Goal: Information Seeking & Learning: Learn about a topic

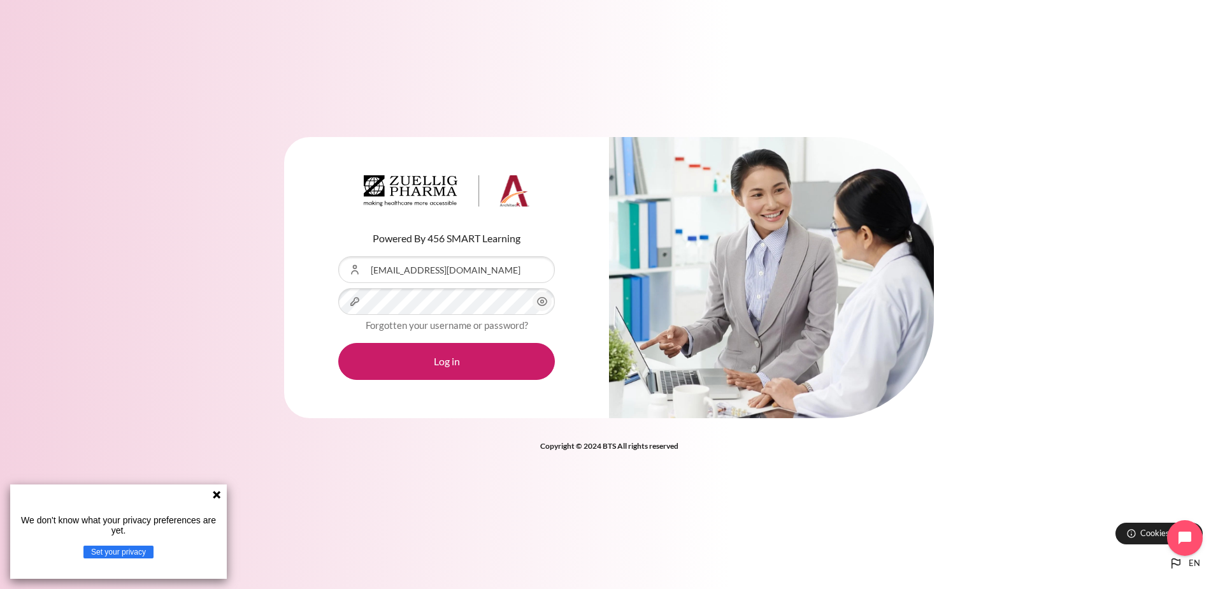
click at [338, 343] on button "Log in" at bounding box center [446, 361] width 217 height 37
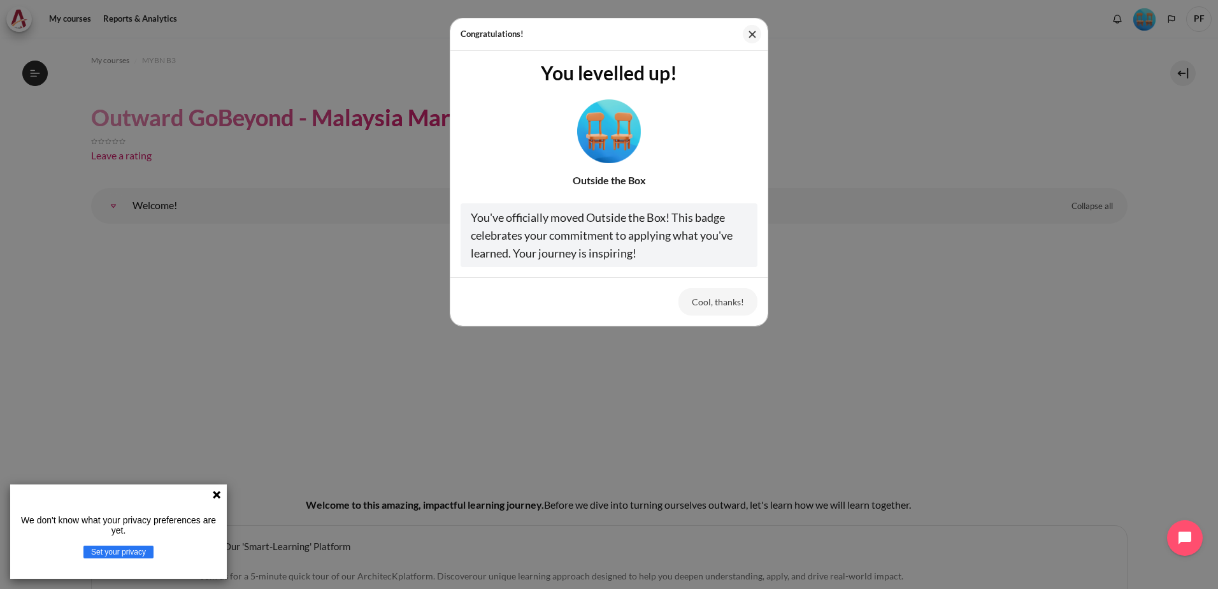
click at [993, 138] on div "Congratulations! You levelled up! Outside the Box You've officially moved Outsi…" at bounding box center [609, 294] width 1218 height 589
click at [720, 298] on button "Cool, thanks!" at bounding box center [717, 301] width 79 height 27
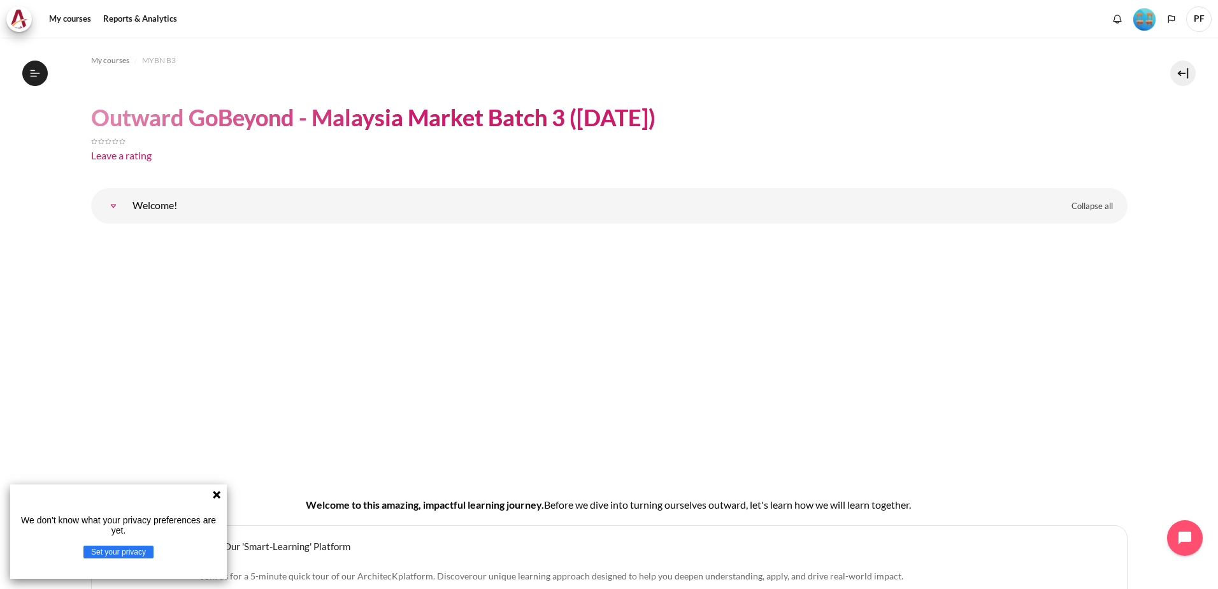
click at [219, 494] on icon at bounding box center [217, 495] width 8 height 8
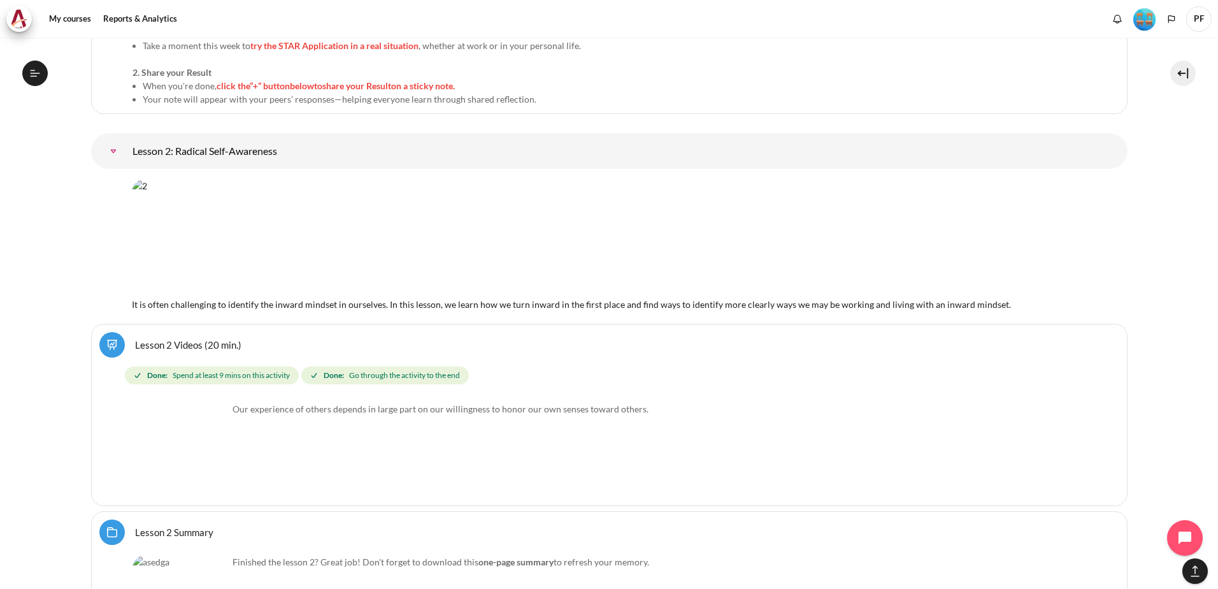
scroll to position [3249, 0]
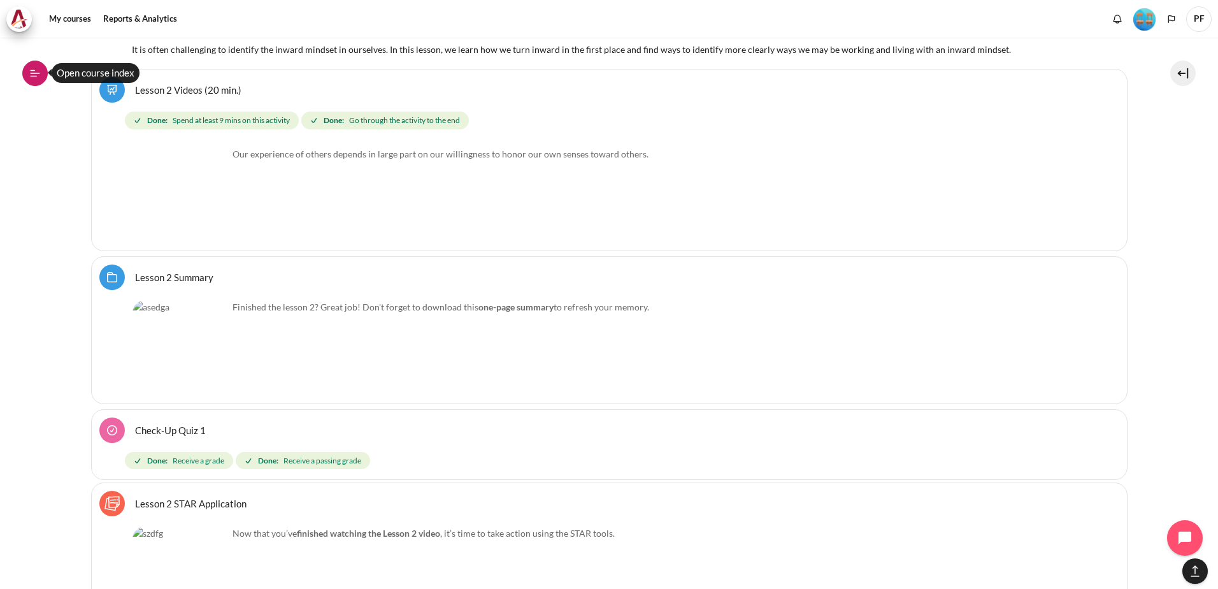
click at [35, 73] on icon at bounding box center [34, 73] width 11 height 11
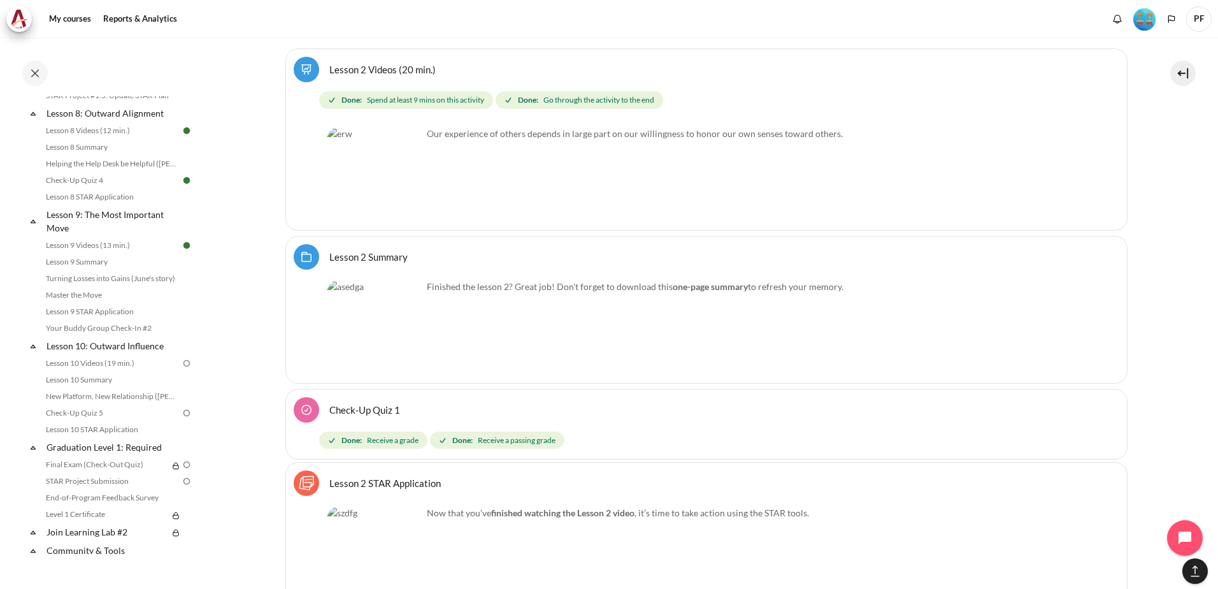
scroll to position [956, 0]
click at [88, 267] on link "Lesson 9 Summary" at bounding box center [111, 259] width 139 height 15
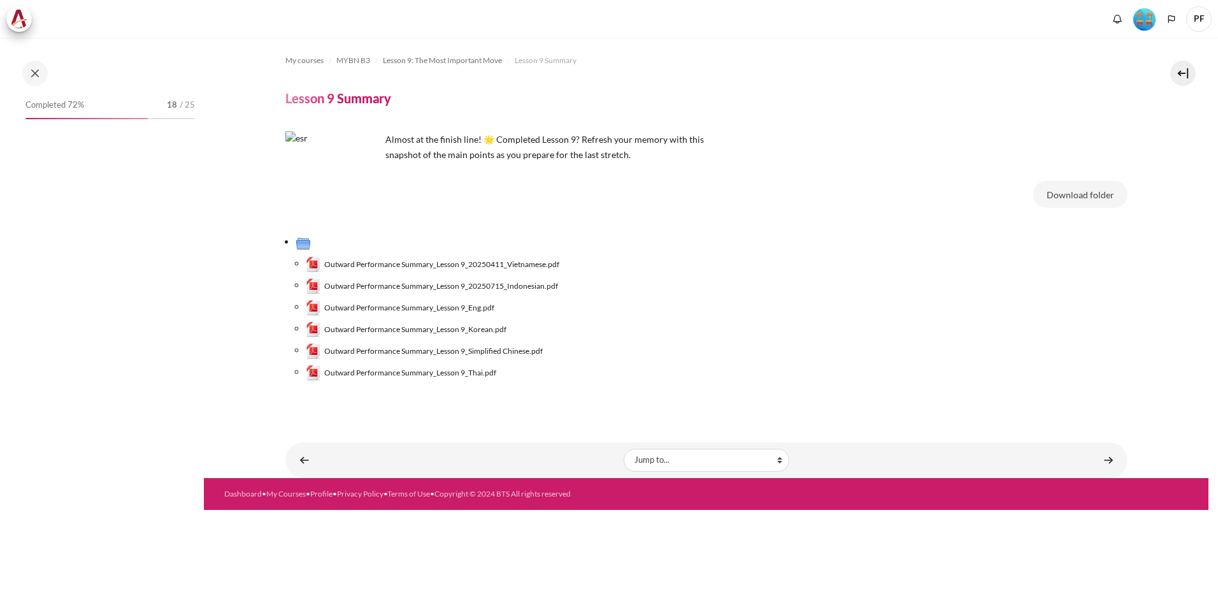
scroll to position [903, 0]
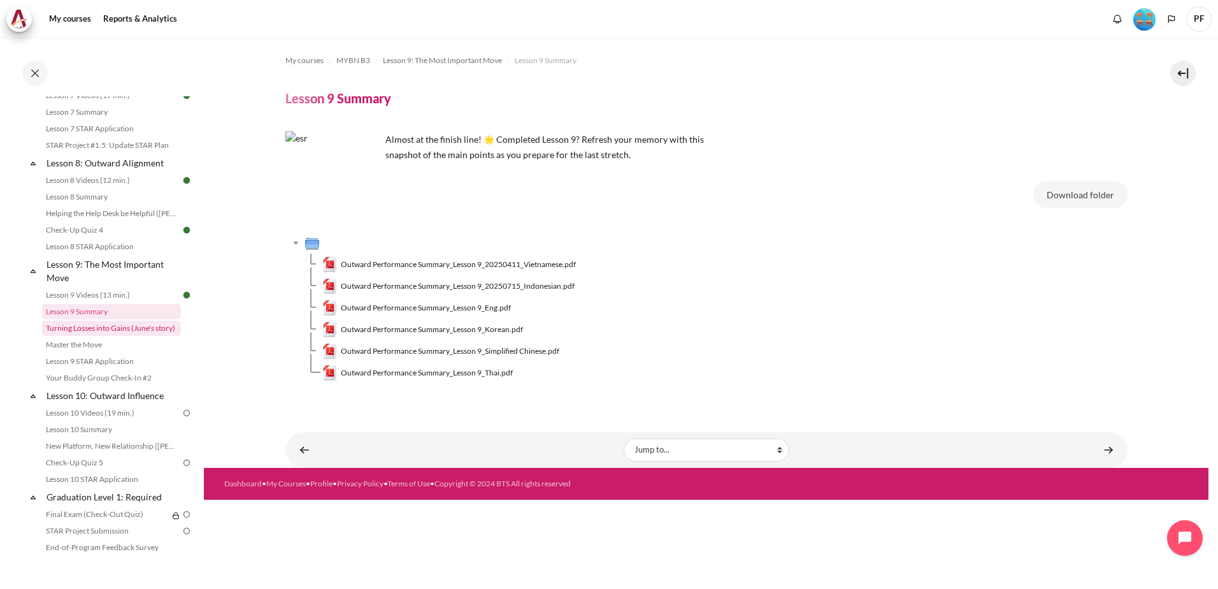
click at [88, 336] on link "Turning Losses into Gains (June's story)" at bounding box center [111, 327] width 139 height 15
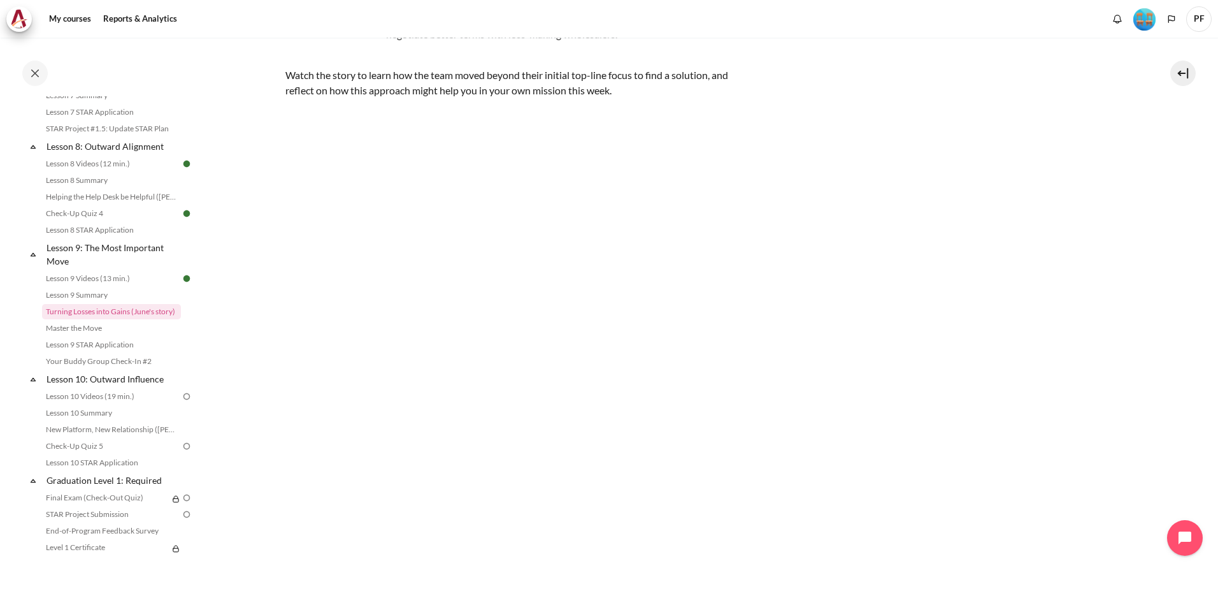
scroll to position [255, 0]
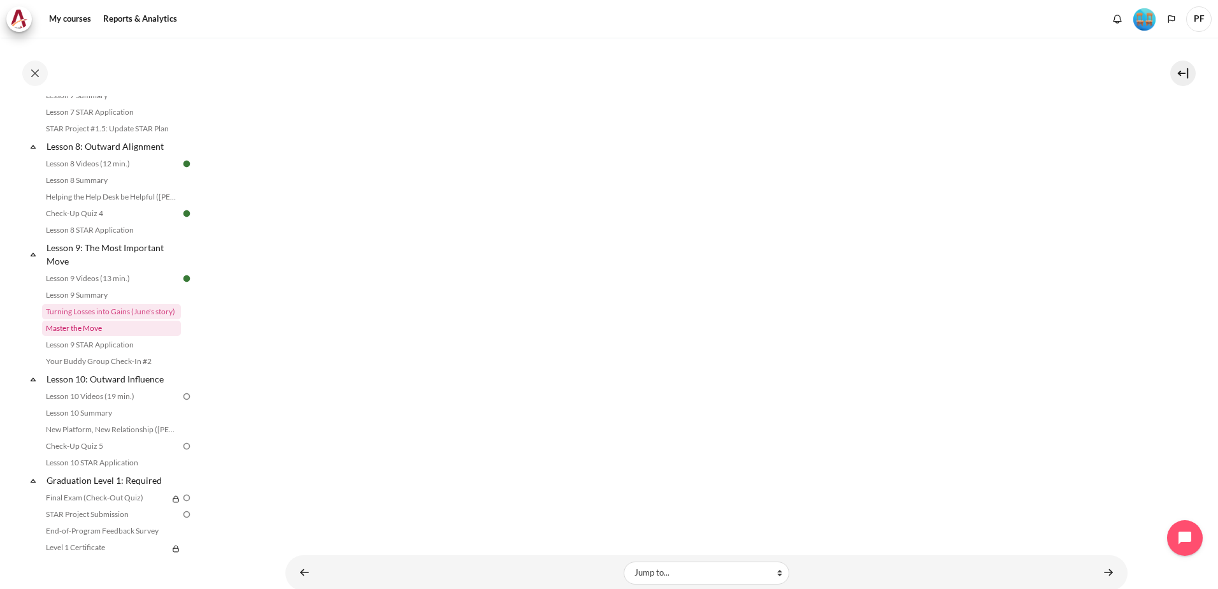
click at [101, 336] on link "Master the Move" at bounding box center [111, 327] width 139 height 15
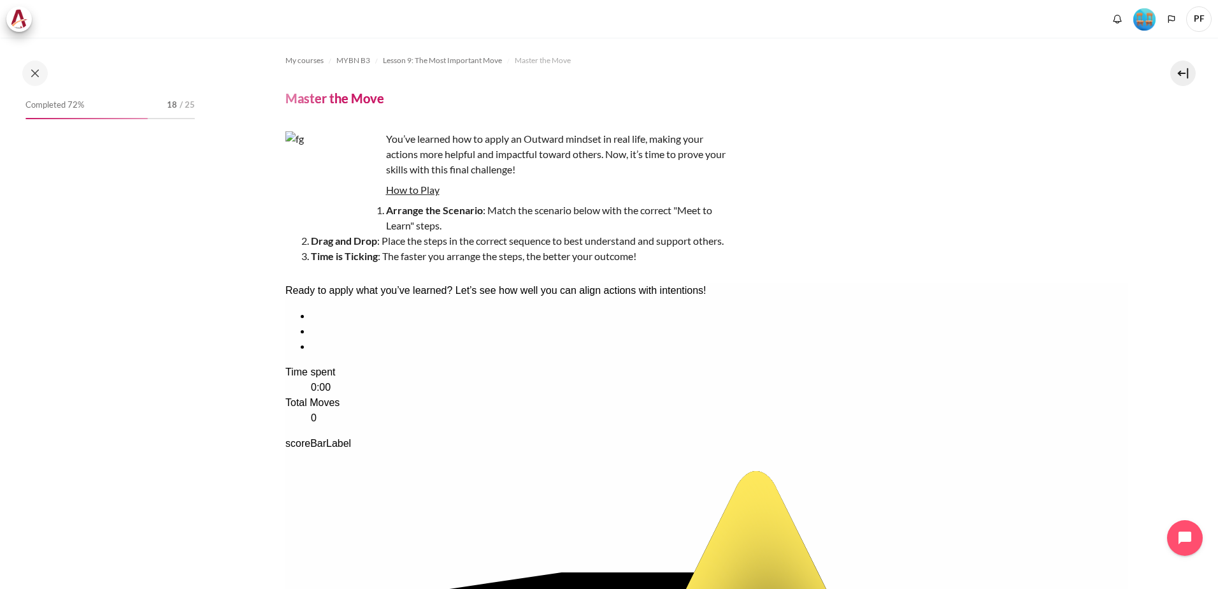
scroll to position [937, 0]
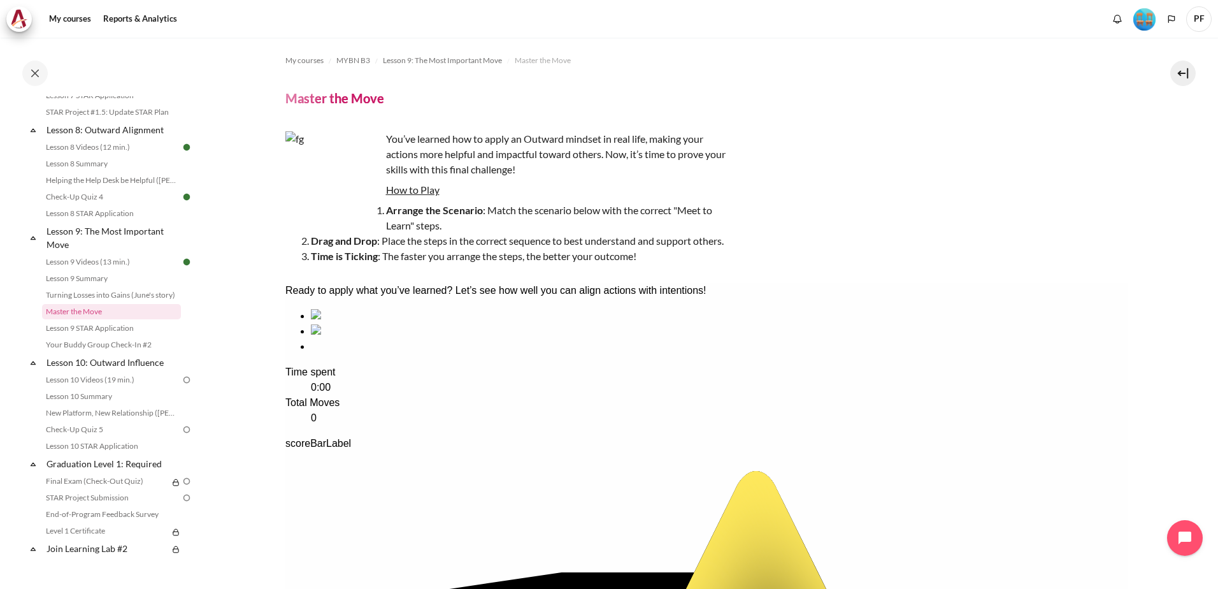
drag, startPoint x: 989, startPoint y: 247, endPoint x: 568, endPoint y: 233, distance: 422.0
click at [989, 247] on div "You’ve learned how to apply an Outward mindset in real life, making your action…" at bounding box center [706, 197] width 842 height 133
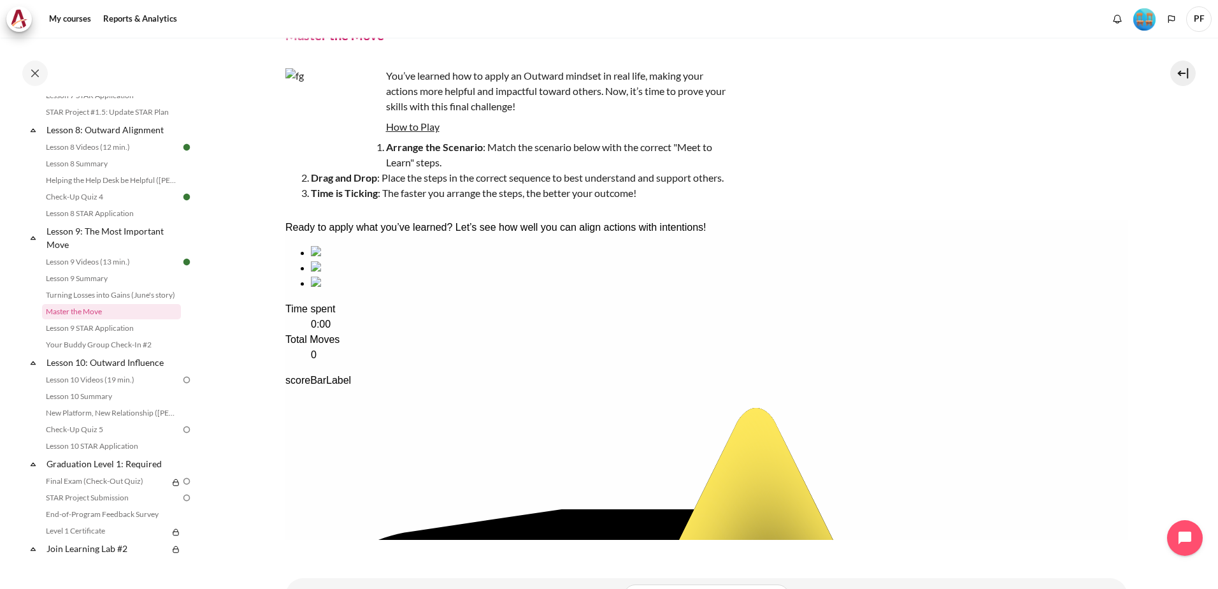
scroll to position [64, 0]
drag, startPoint x: 1038, startPoint y: 191, endPoint x: 994, endPoint y: 201, distance: 45.1
click at [1038, 191] on div "You’ve learned how to apply an Outward mindset in real life, making your action…" at bounding box center [706, 134] width 842 height 133
drag, startPoint x: 393, startPoint y: 319, endPoint x: 543, endPoint y: 324, distance: 149.8
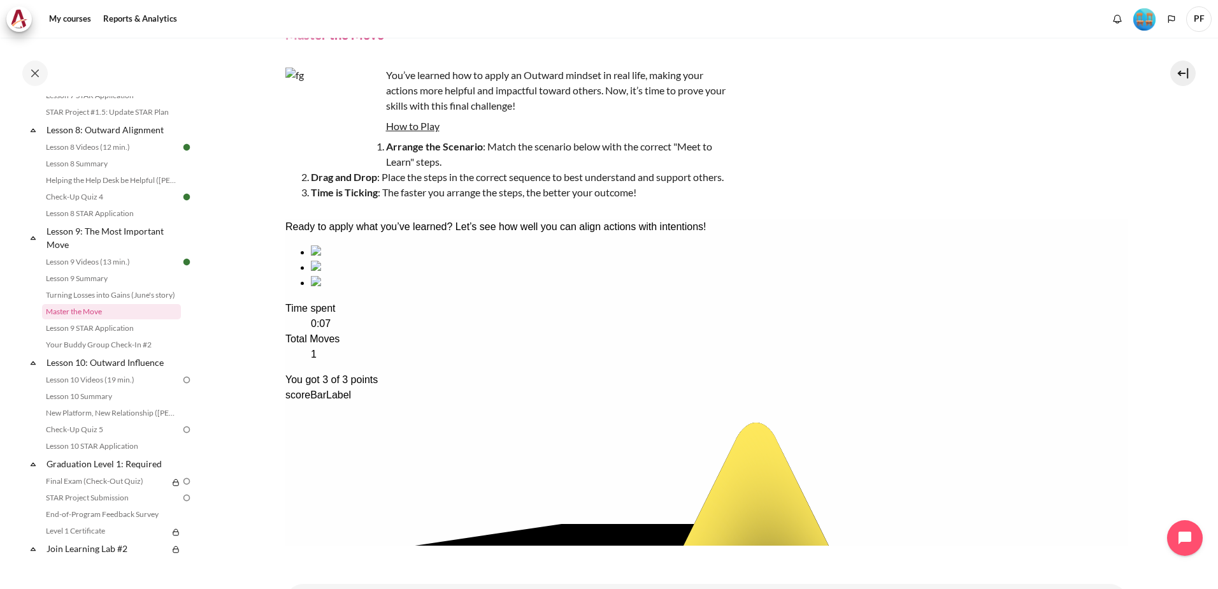
scroll to position [126, 0]
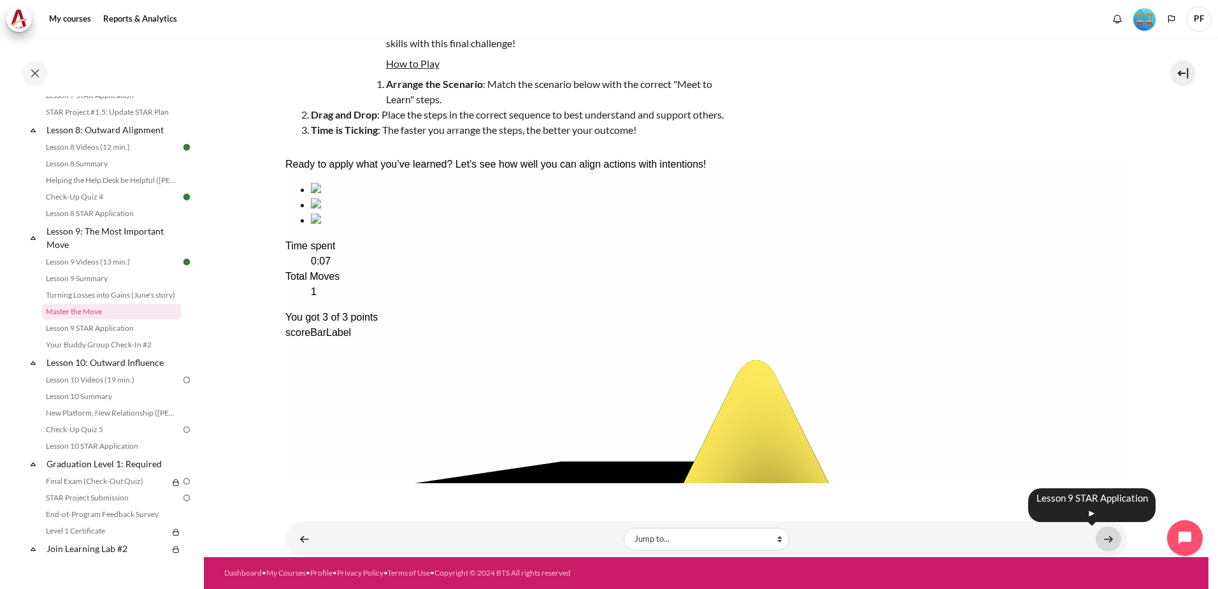
click at [1106, 531] on link "Content" at bounding box center [1108, 538] width 25 height 25
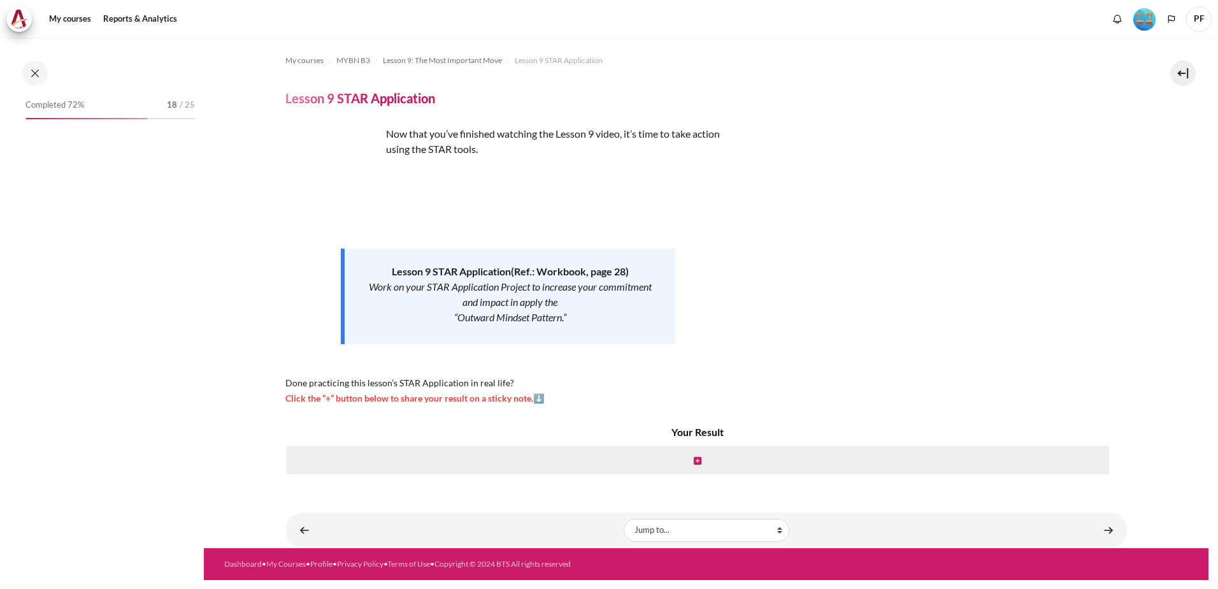
scroll to position [953, 0]
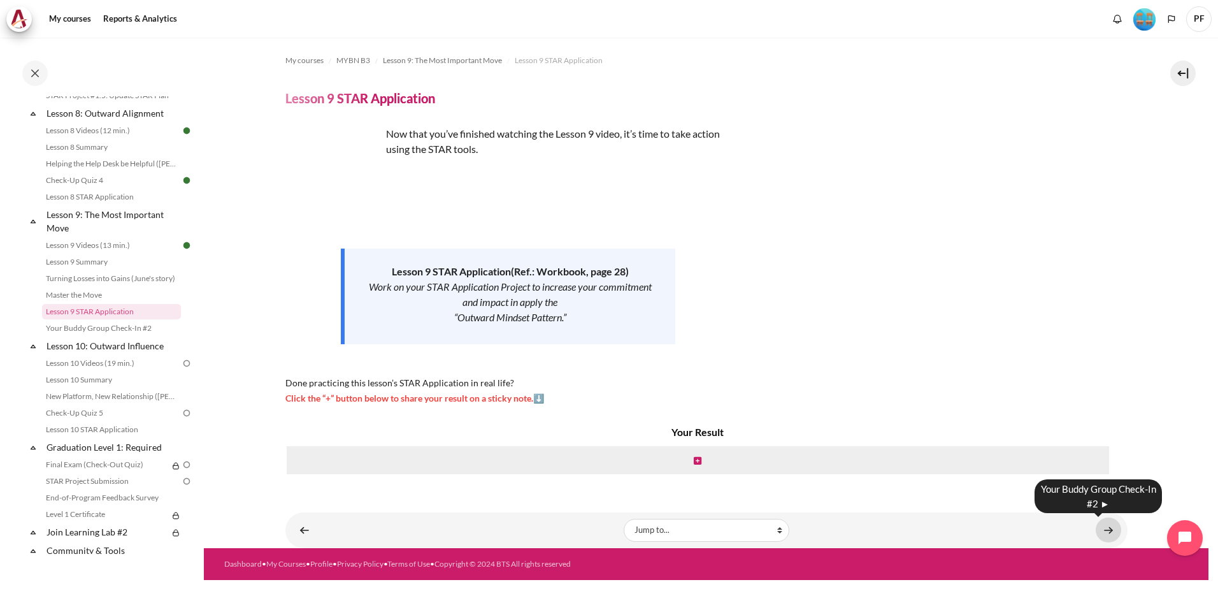
click at [1107, 529] on link "Content" at bounding box center [1108, 529] width 25 height 25
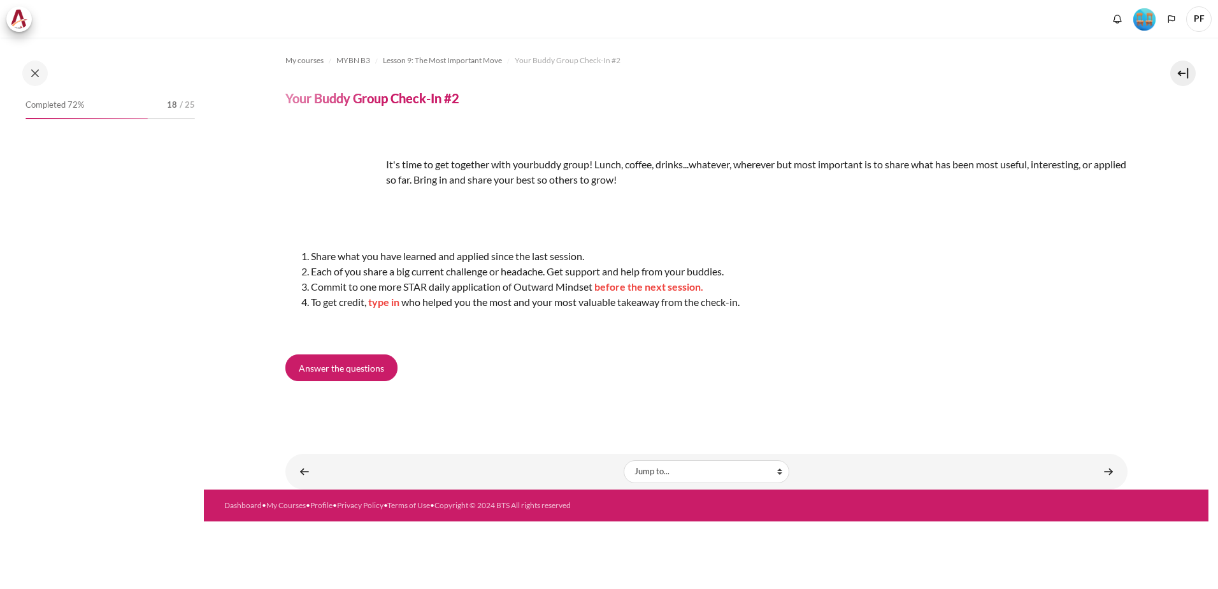
scroll to position [970, 0]
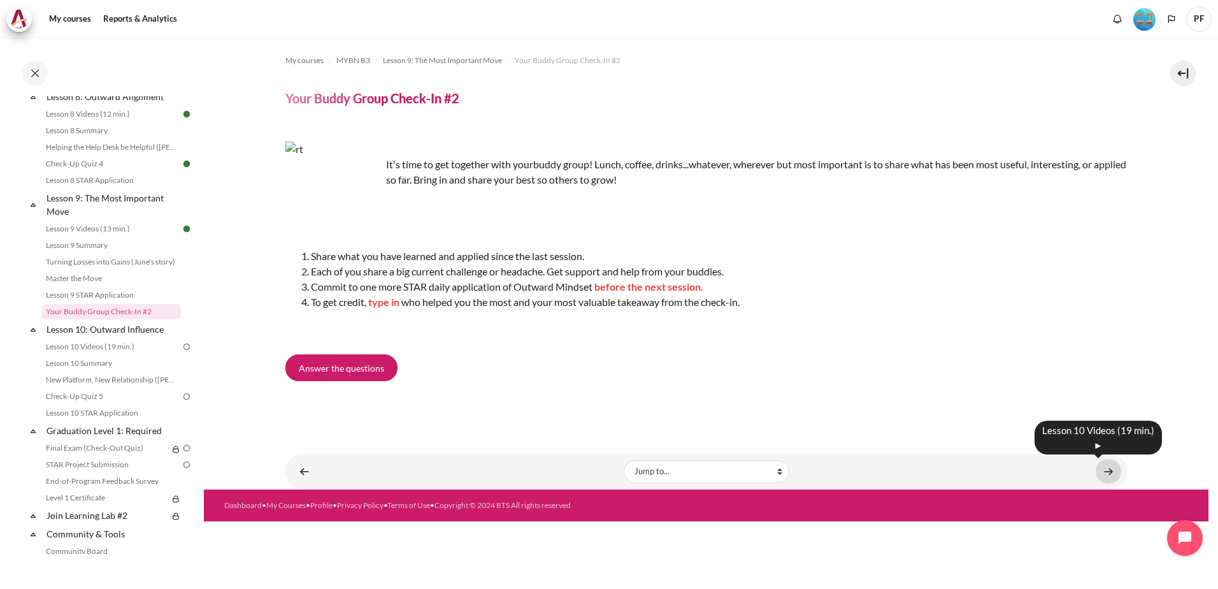
click at [1110, 469] on link "Content" at bounding box center [1108, 471] width 25 height 25
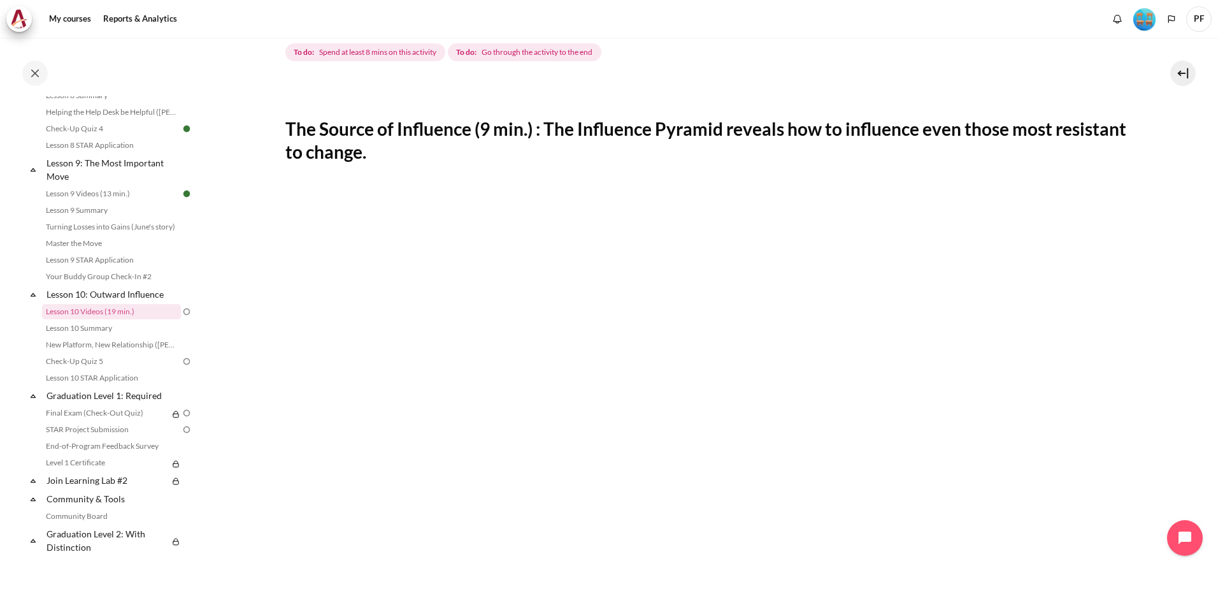
scroll to position [319, 0]
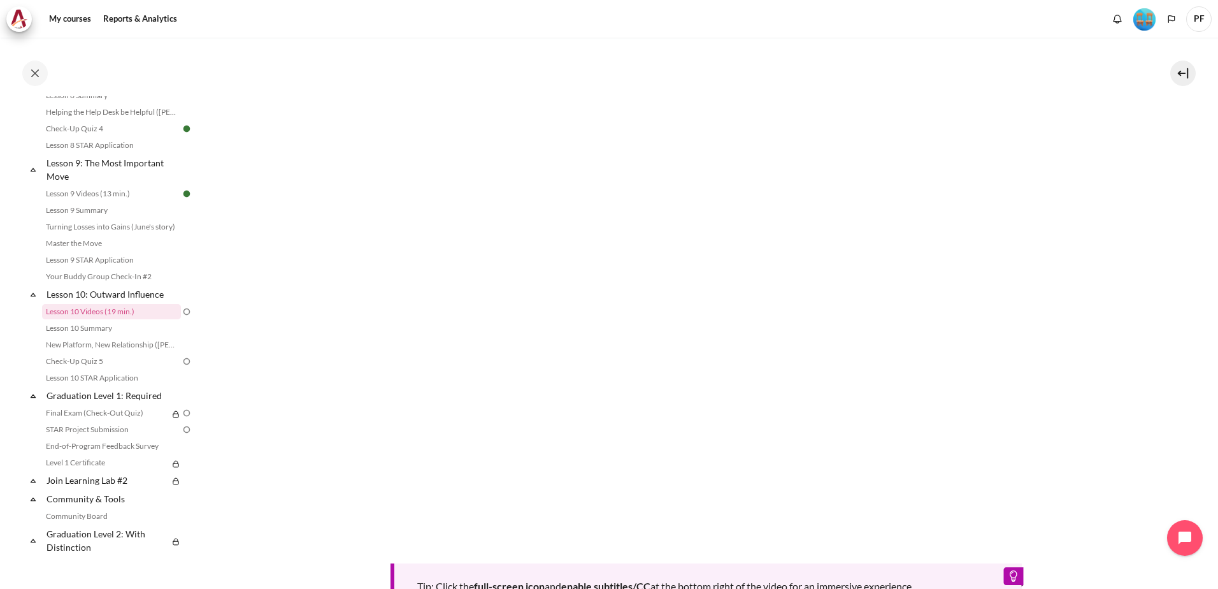
click at [261, 509] on section "My courses MYBN B3 Lesson 10: Outward Influence Lesson 10 Videos (19 min.) Less…" at bounding box center [706, 249] width 1005 height 1061
click at [255, 485] on section "My courses MYBN B3 Lesson 10: Outward Influence Lesson 10 Videos (19 min.) Less…" at bounding box center [706, 249] width 1005 height 1061
drag, startPoint x: 1080, startPoint y: 543, endPoint x: 1070, endPoint y: 543, distance: 10.2
click at [1080, 543] on div "Tip: Click the full-screen icon and enable subtitles/CC at the bottom right of …" at bounding box center [706, 336] width 842 height 554
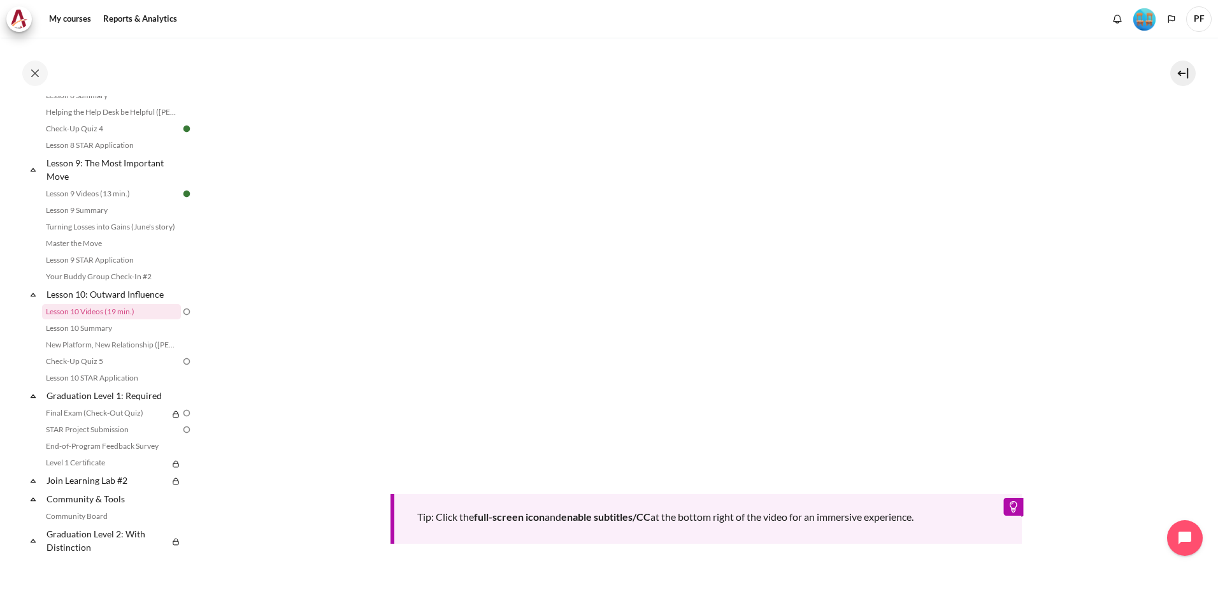
scroll to position [510, 0]
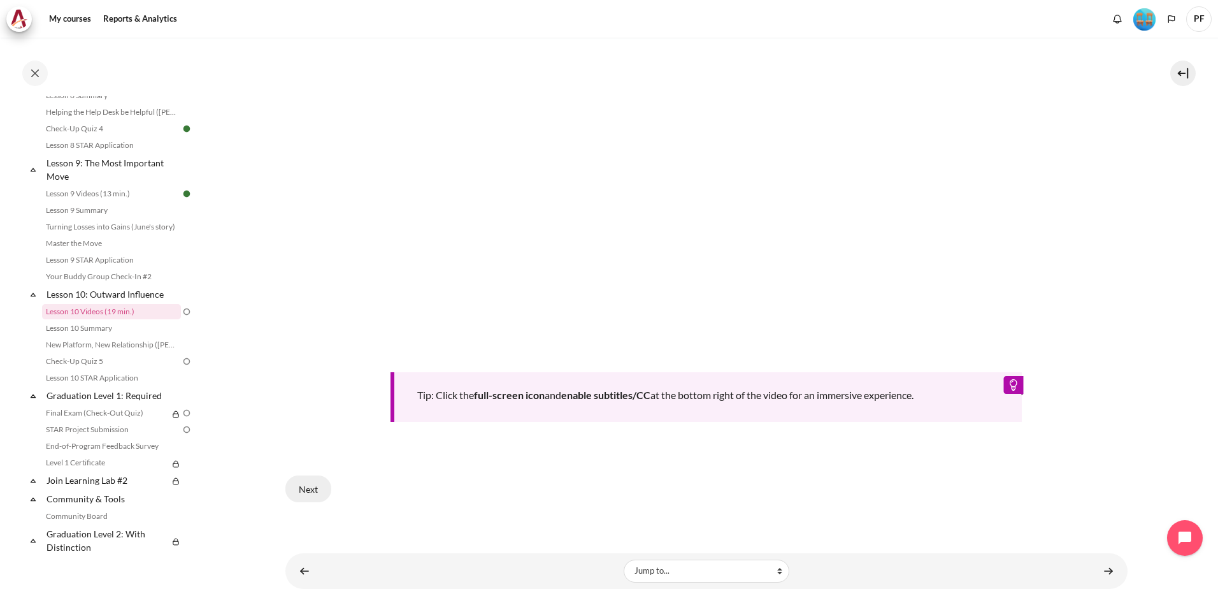
click at [311, 489] on button "Next" at bounding box center [308, 488] width 46 height 27
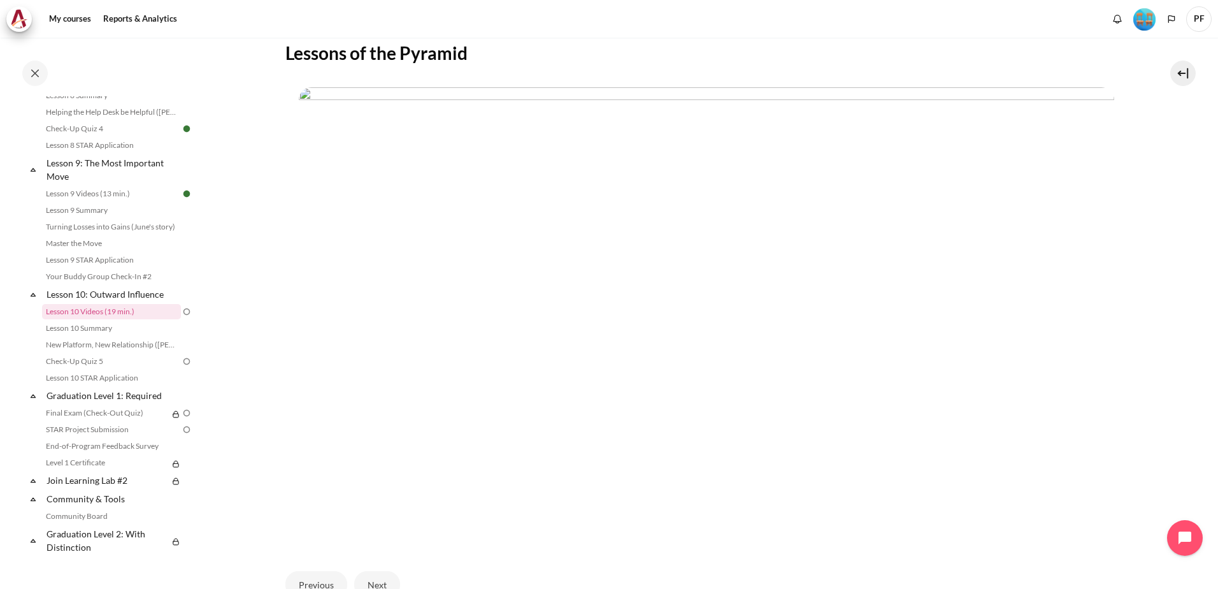
scroll to position [394, 0]
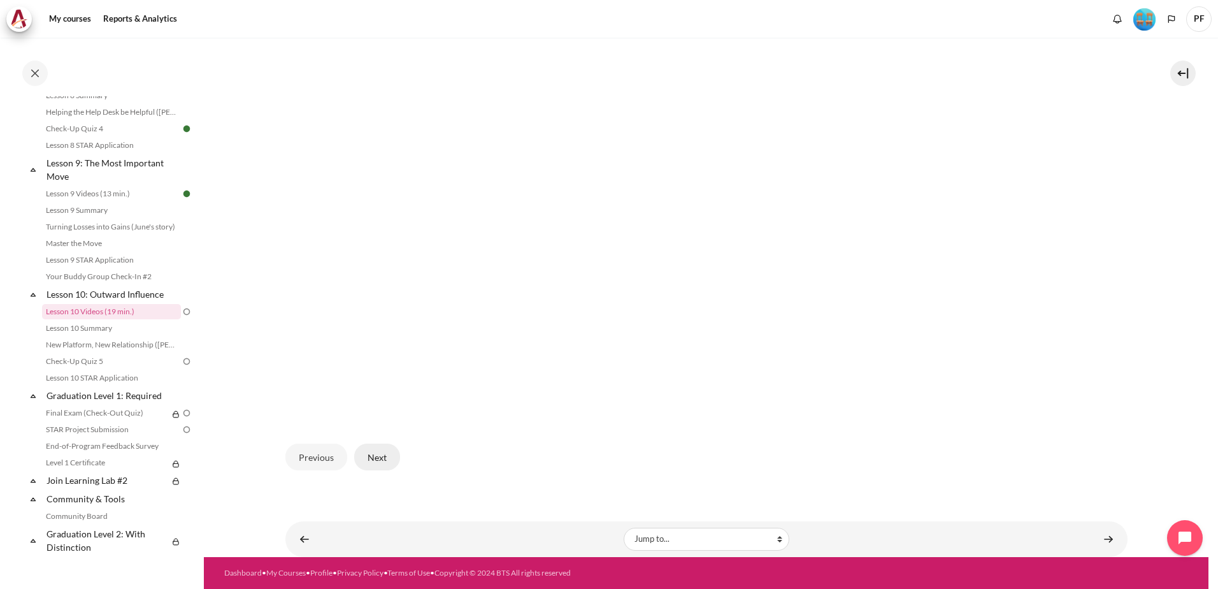
click at [394, 461] on button "Next" at bounding box center [377, 456] width 46 height 27
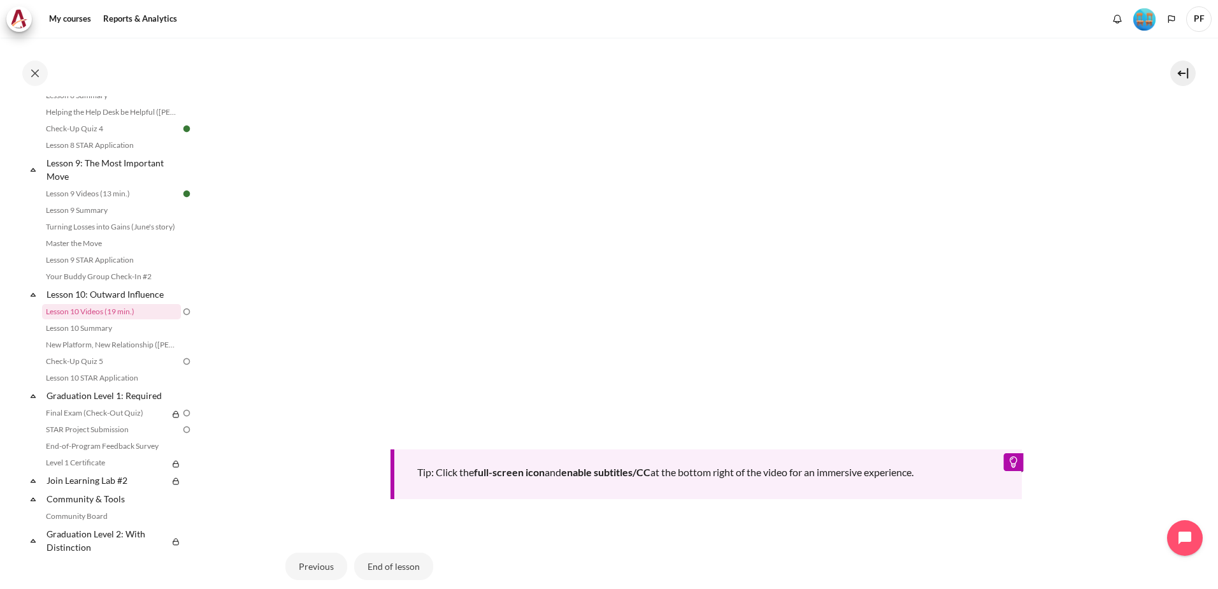
scroll to position [382, 0]
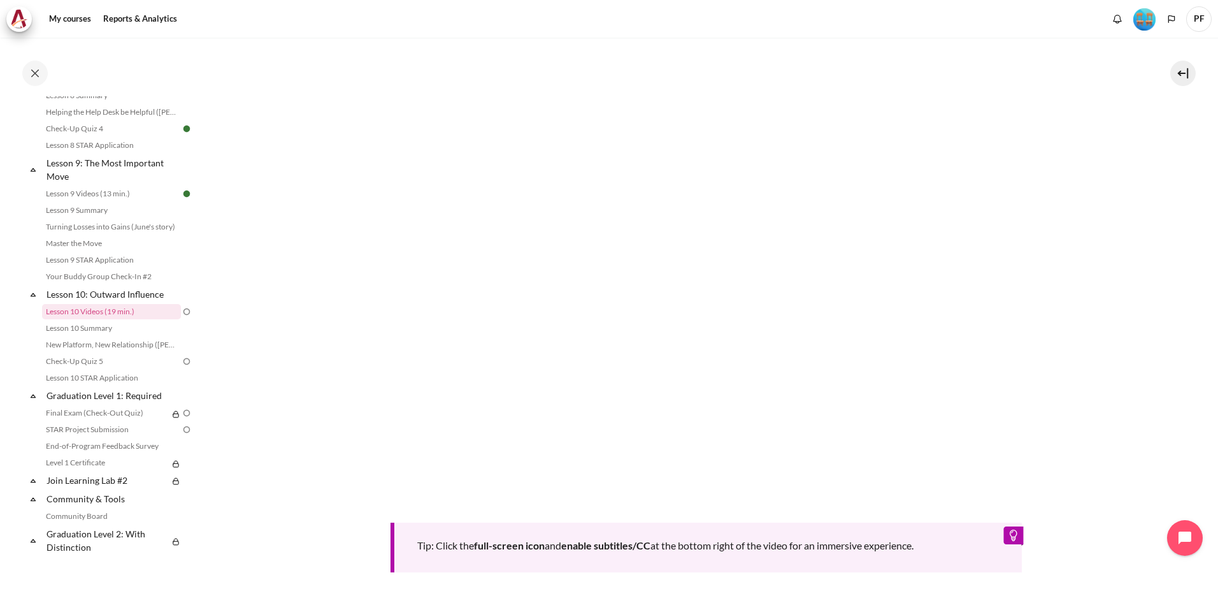
click at [1126, 525] on section "My courses MYBN B3 Lesson 10: Outward Influence Lesson 10 Videos (19 min.) Less…" at bounding box center [706, 197] width 1005 height 1084
click at [1096, 510] on div "Tip: Click the full-screen icon and enable subtitles/CC at the bottom right of …" at bounding box center [706, 295] width 842 height 554
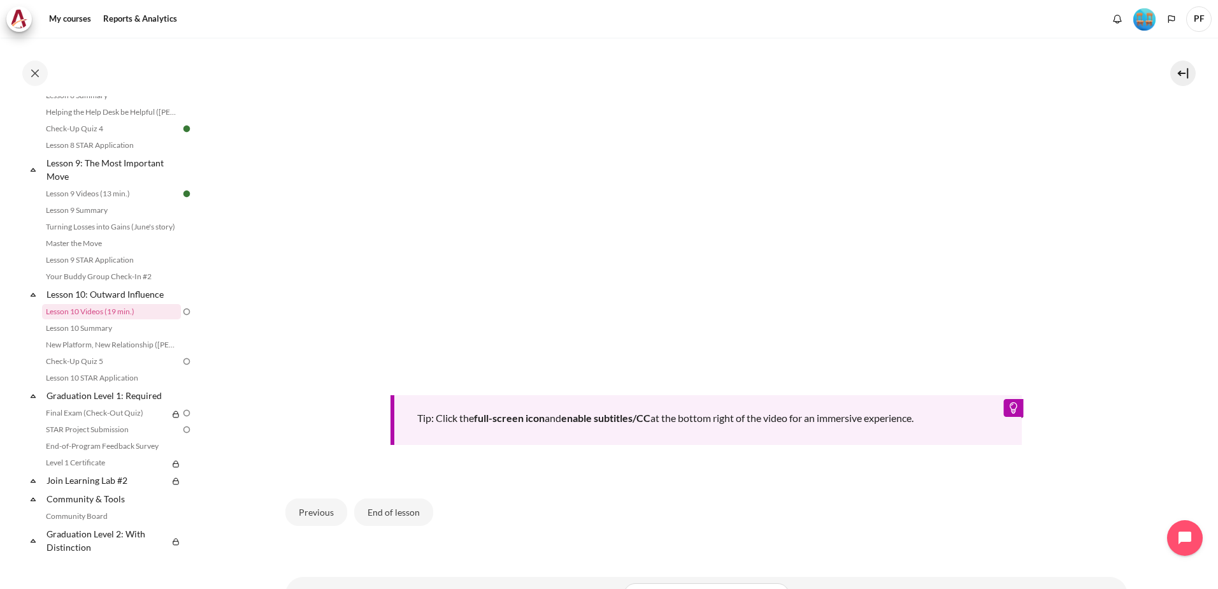
scroll to position [561, 0]
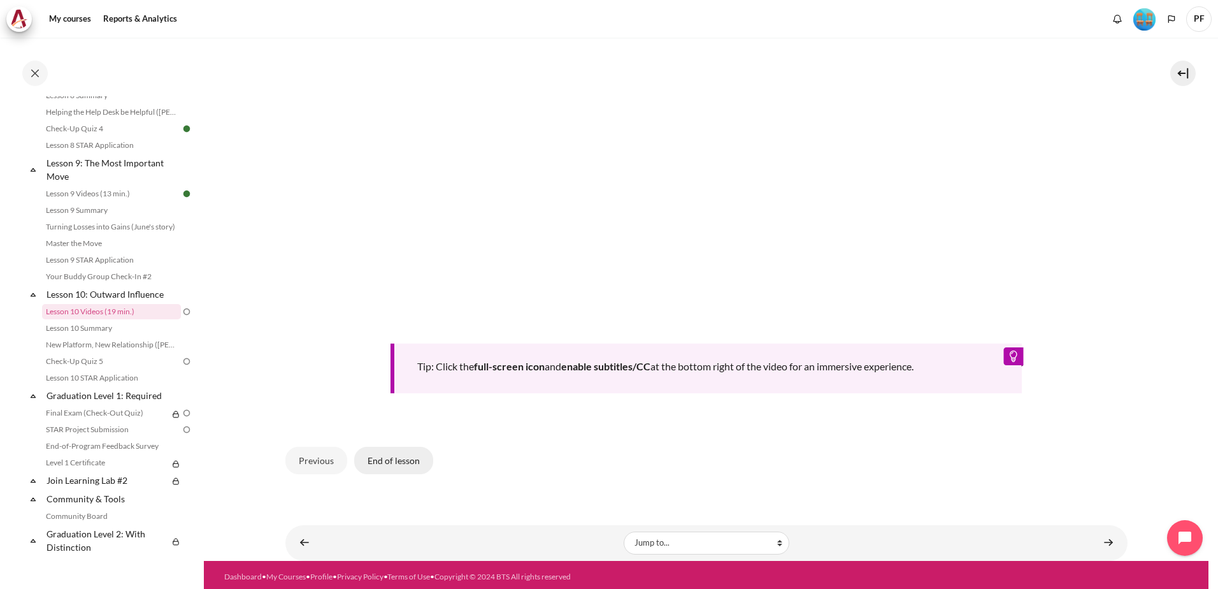
click at [399, 460] on button "End of lesson" at bounding box center [393, 460] width 79 height 27
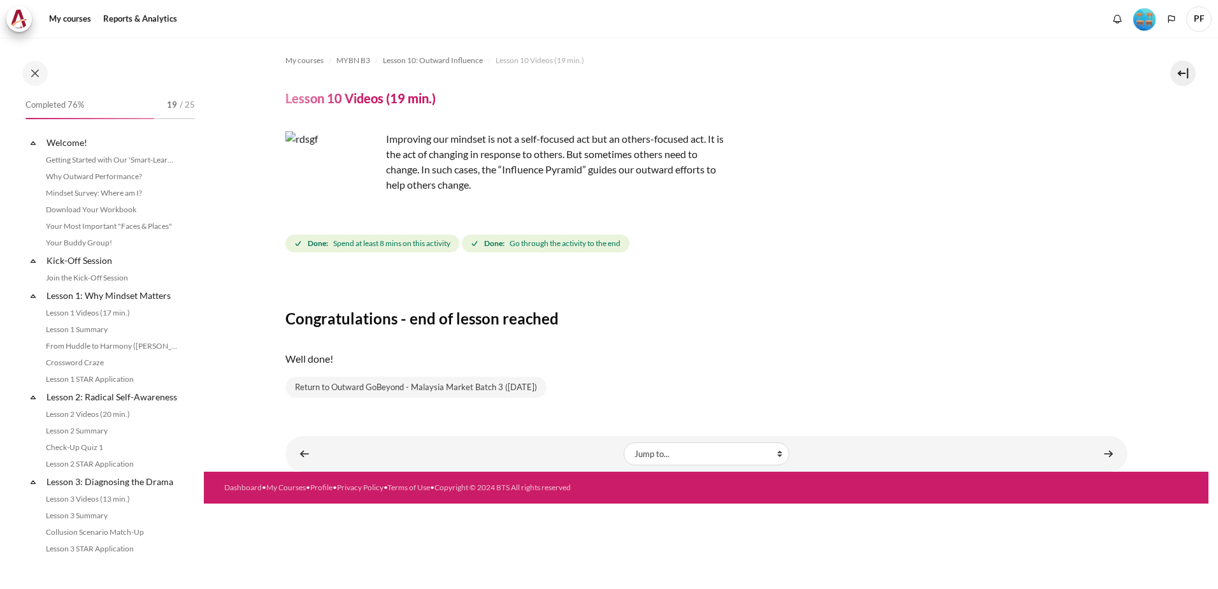
scroll to position [1005, 0]
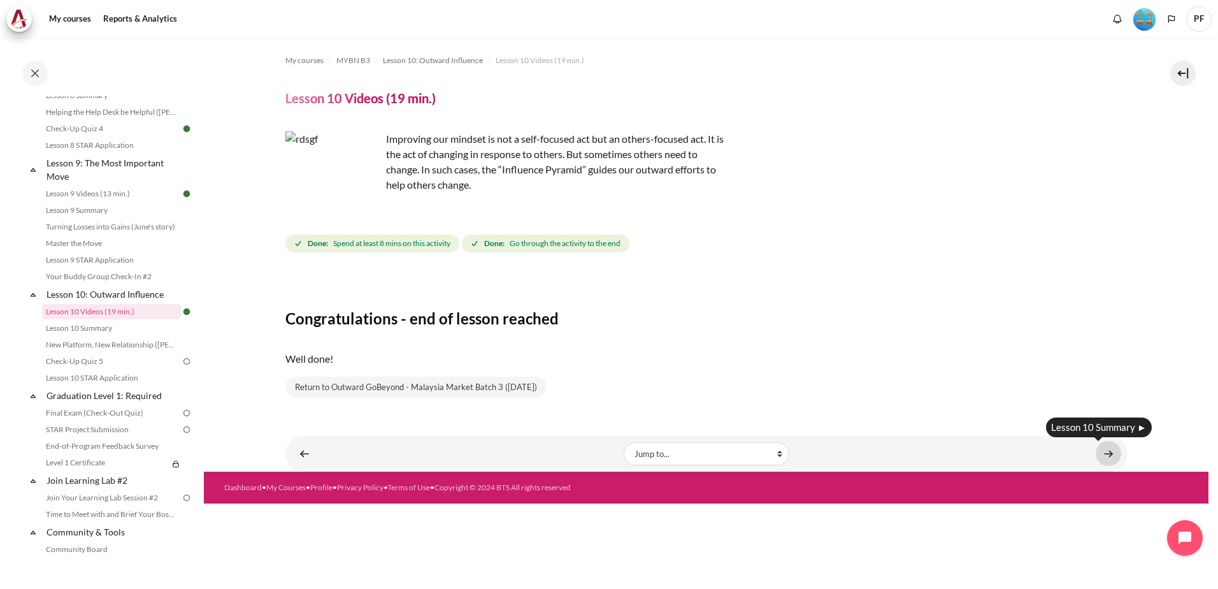
click at [1105, 454] on link "Content" at bounding box center [1108, 453] width 25 height 25
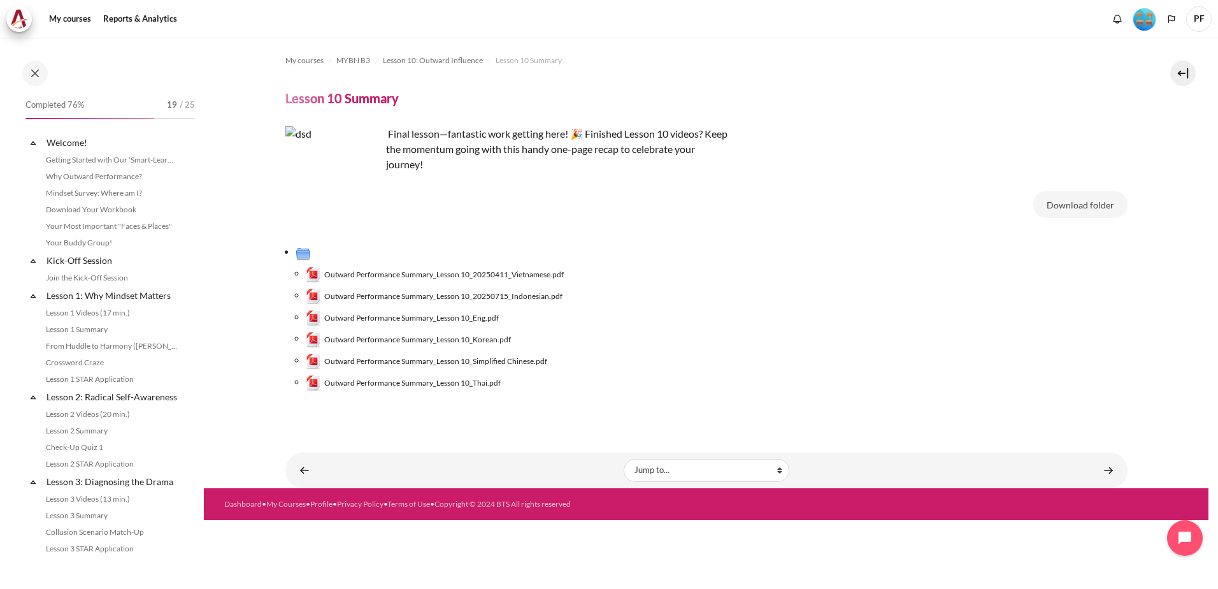
scroll to position [1021, 0]
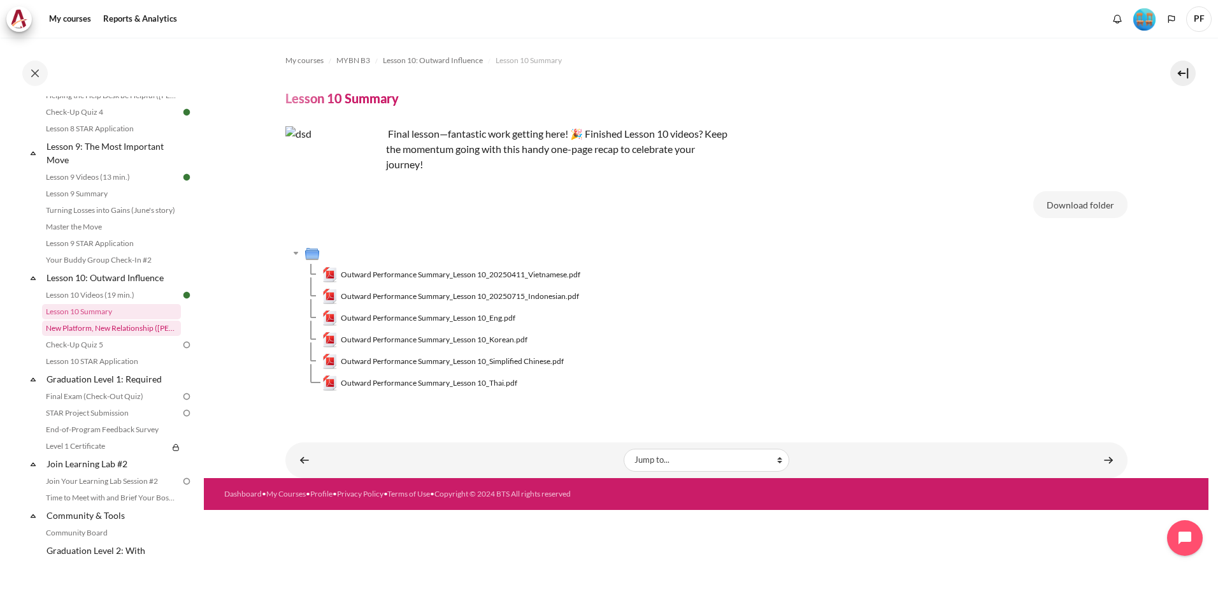
click at [80, 336] on link "New Platform, New Relationship ([PERSON_NAME]'s Story)" at bounding box center [111, 327] width 139 height 15
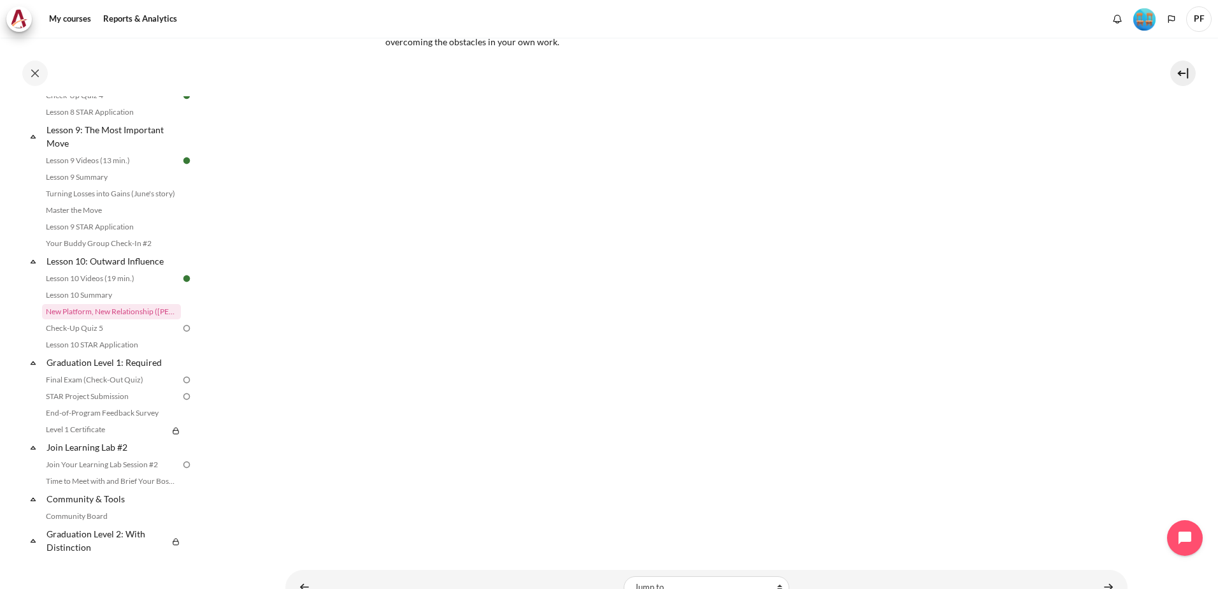
scroll to position [191, 0]
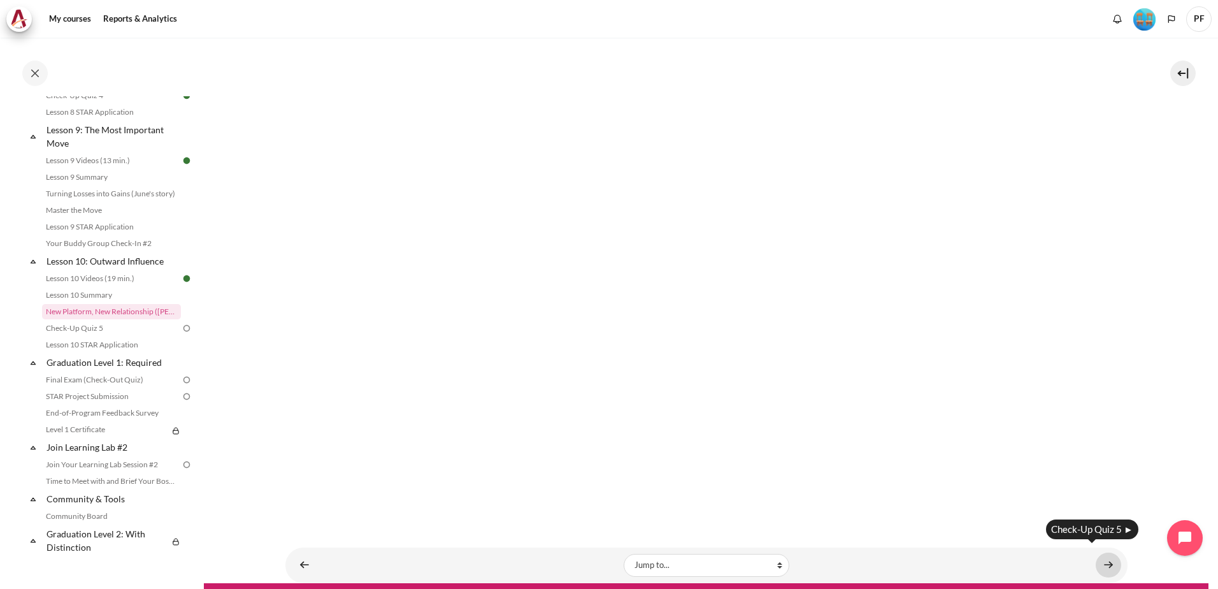
click at [1108, 562] on link "Content" at bounding box center [1108, 564] width 25 height 25
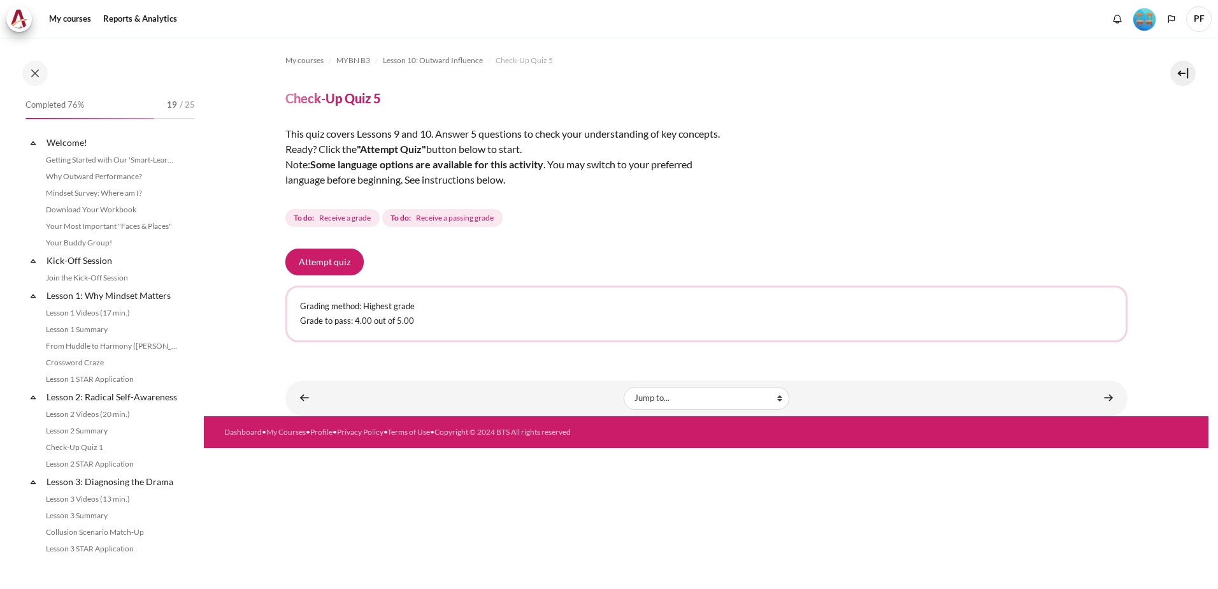
scroll to position [1054, 0]
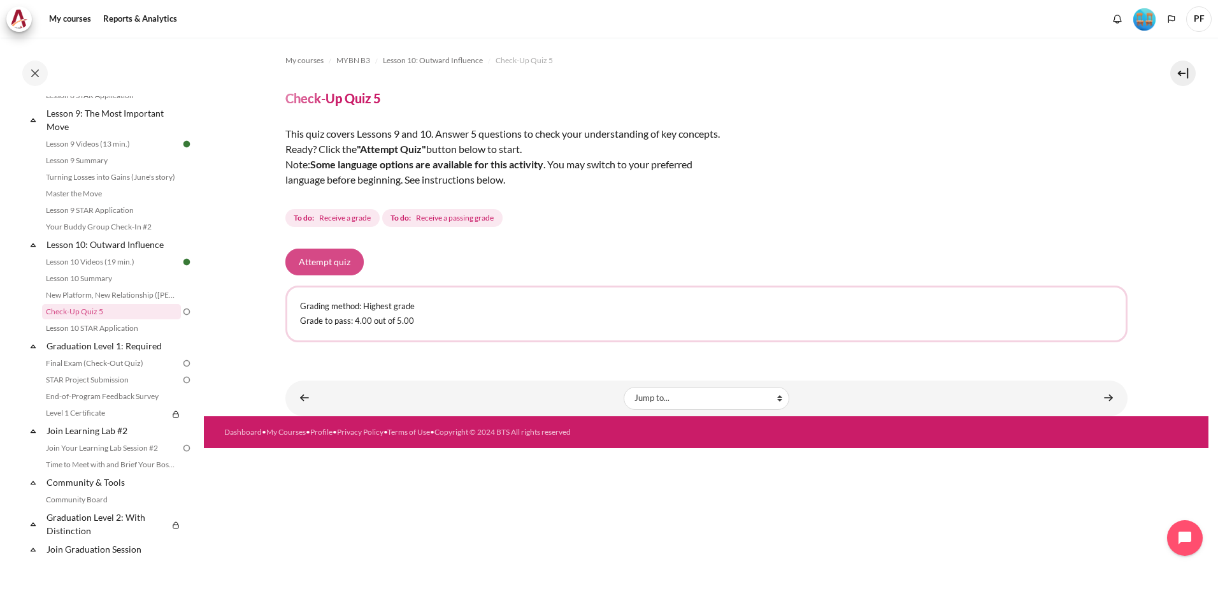
click at [328, 258] on button "Attempt quiz" at bounding box center [324, 261] width 78 height 27
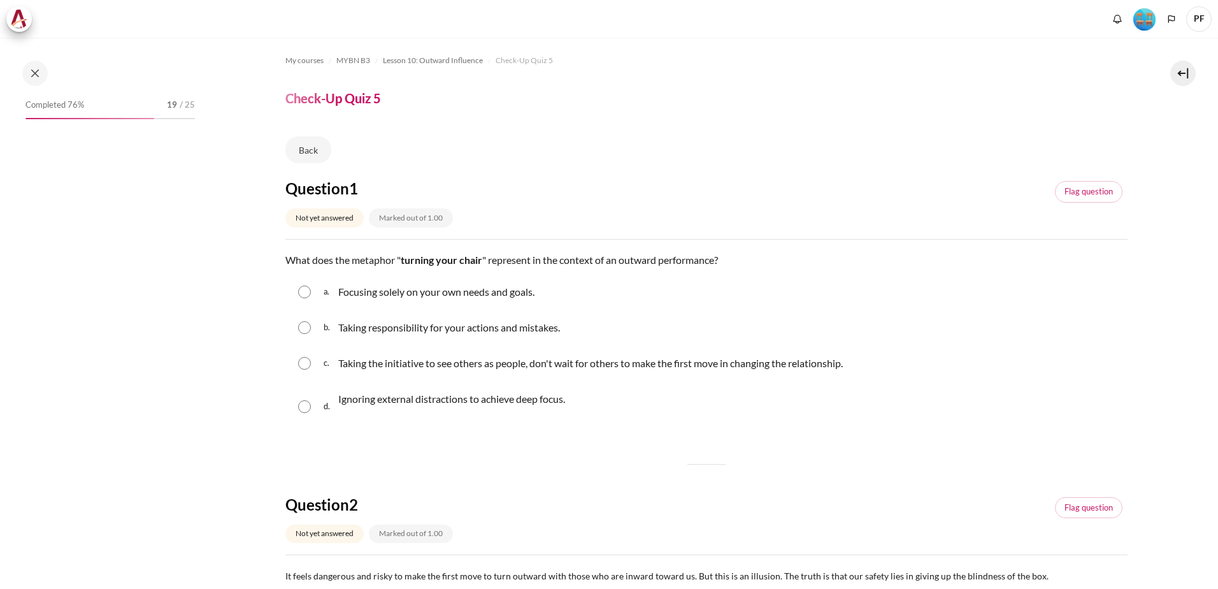
scroll to position [1054, 0]
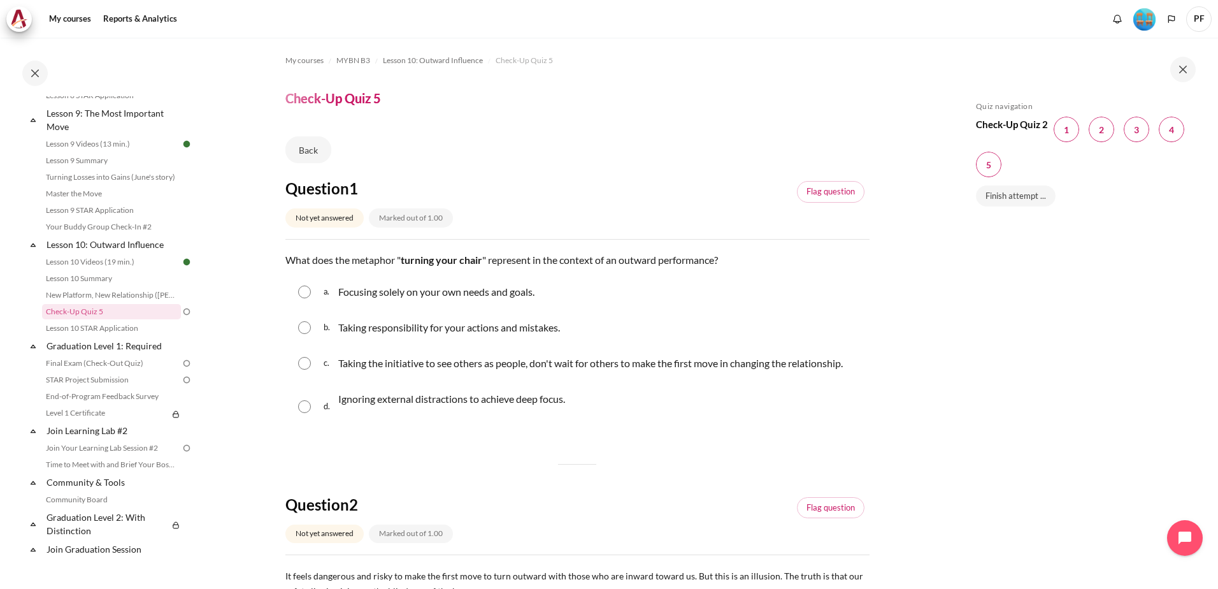
click at [299, 360] on input "Content" at bounding box center [304, 363] width 13 height 13
radio input "true"
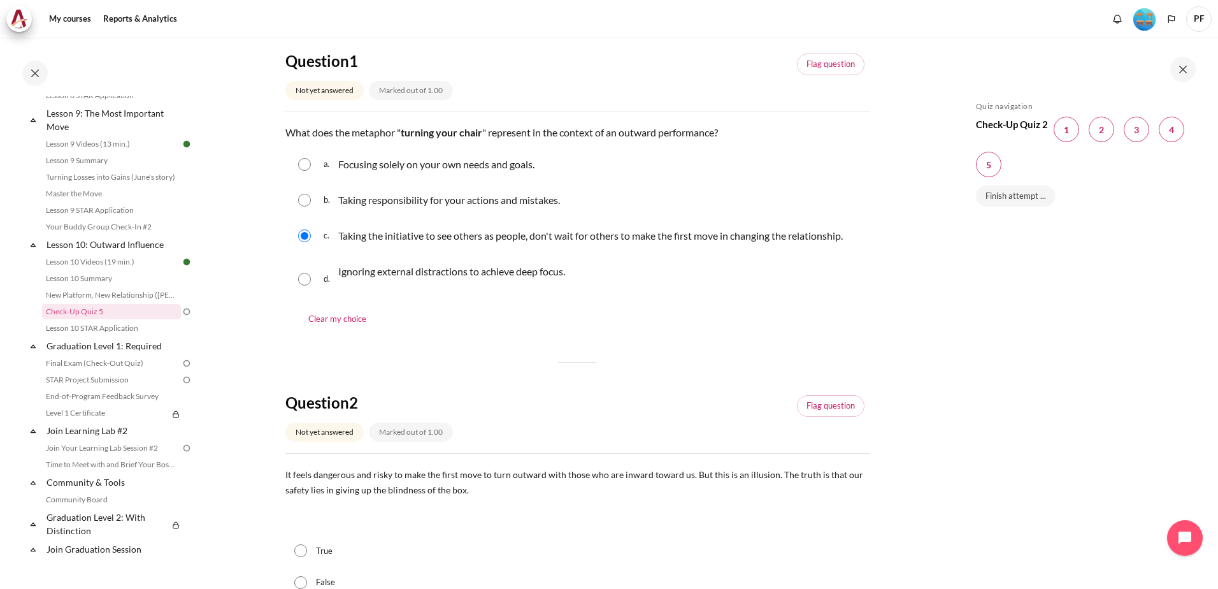
scroll to position [255, 0]
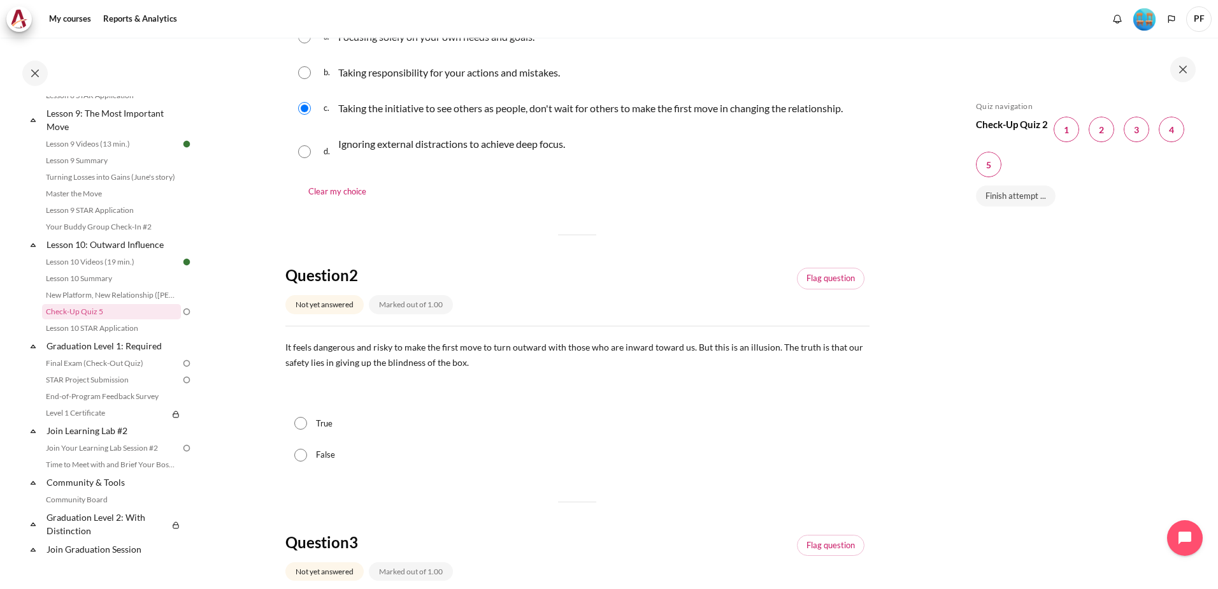
click at [323, 453] on label "False" at bounding box center [325, 455] width 19 height 13
click at [307, 453] on input "False" at bounding box center [300, 455] width 13 height 13
radio input "true"
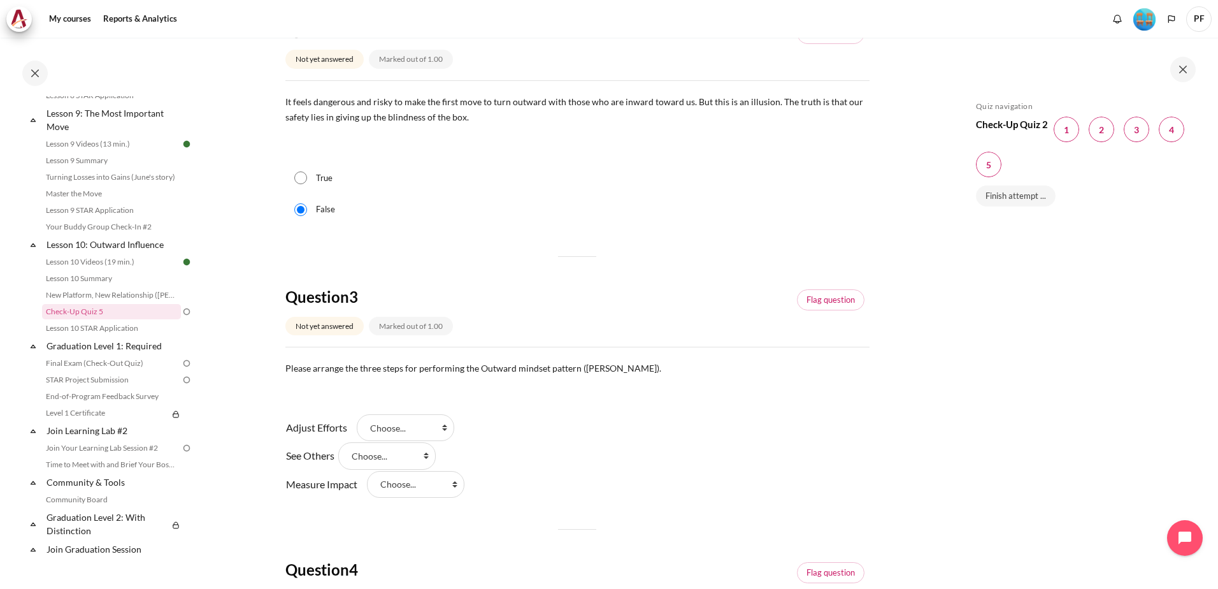
scroll to position [510, 0]
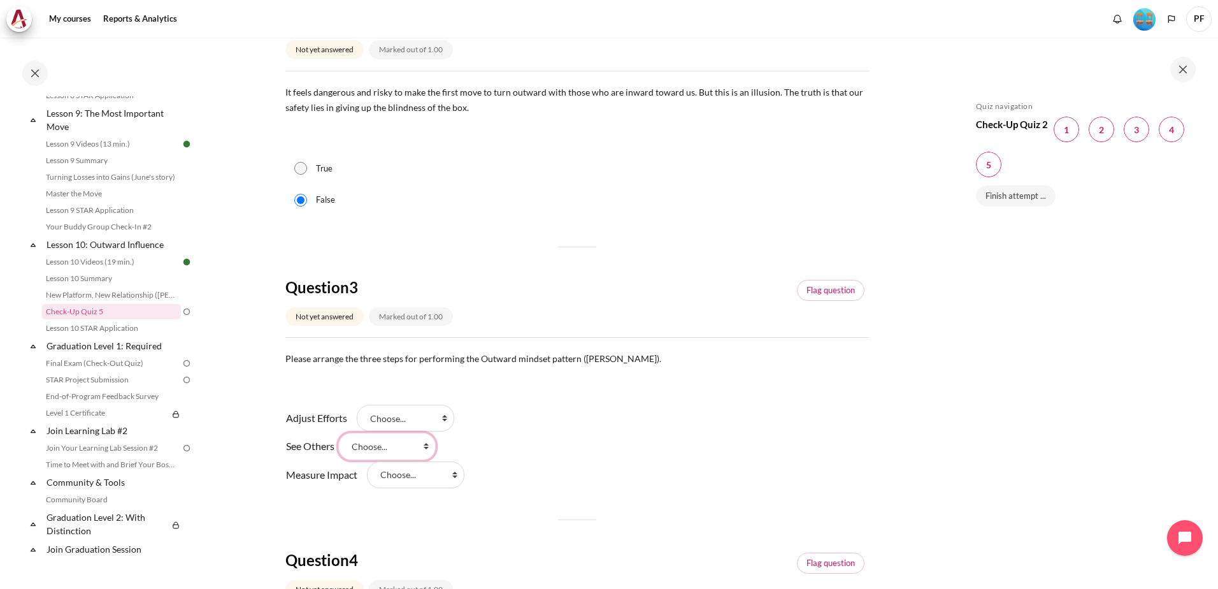
click at [436, 449] on select "Choose... Step 2 (步骤 2 ) Step 3 (步骤 3) Step 1 (步骤 1)" at bounding box center [386, 446] width 97 height 27
click at [605, 455] on div "Adjust Efforts Answer 1 Question 3 Choose... Step 2 (步骤 2 ) Step 3 (步骤 3) Step …" at bounding box center [577, 446] width 584 height 85
click at [436, 445] on select "Choose... Step 2 (步骤 2 ) Step 3 (步骤 3) Step 1 (步骤 1)" at bounding box center [386, 446] width 97 height 27
select select "3"
click at [347, 433] on select "Choose... Step 2 (步骤 2 ) Step 3 (步骤 3) Step 1 (步骤 1)" at bounding box center [386, 446] width 97 height 27
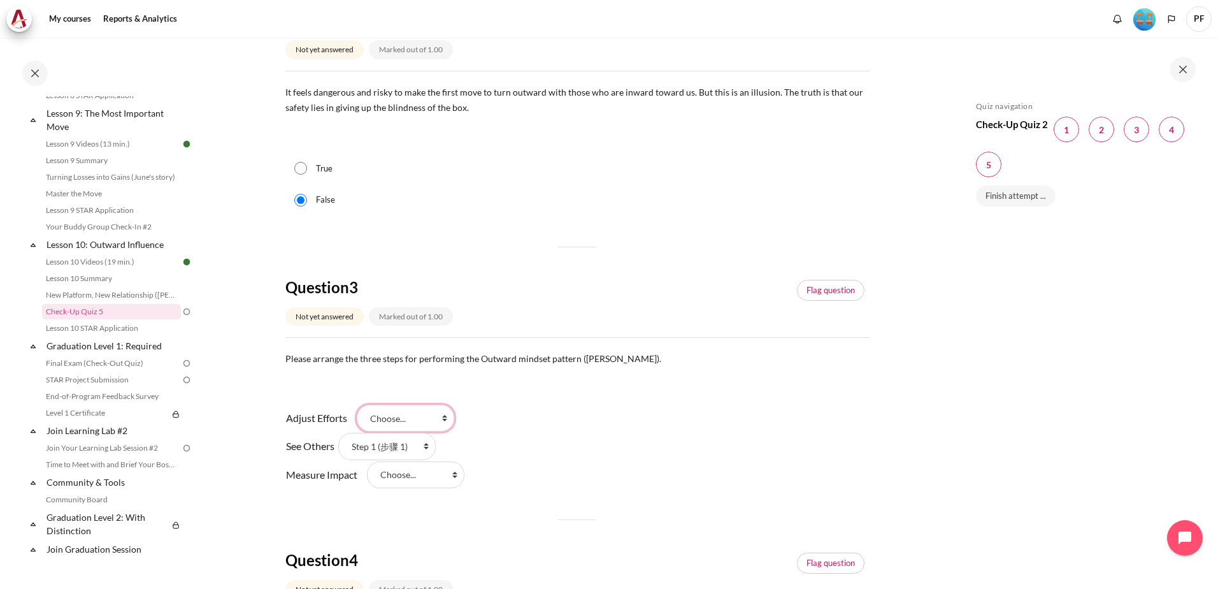
click at [448, 420] on select "Choose... Step 2 (步骤 2 ) Step 3 (步骤 3) Step 1 (步骤 1)" at bounding box center [405, 418] width 97 height 27
select select "1"
click at [357, 405] on select "Choose... Step 2 (步骤 2 ) Step 3 (步骤 3) Step 1 (步骤 1)" at bounding box center [405, 418] width 97 height 27
click at [455, 476] on select "Choose... Step 2 (步骤 2 ) Step 3 (步骤 3) Step 1 (步骤 1)" at bounding box center [415, 474] width 97 height 27
select select "2"
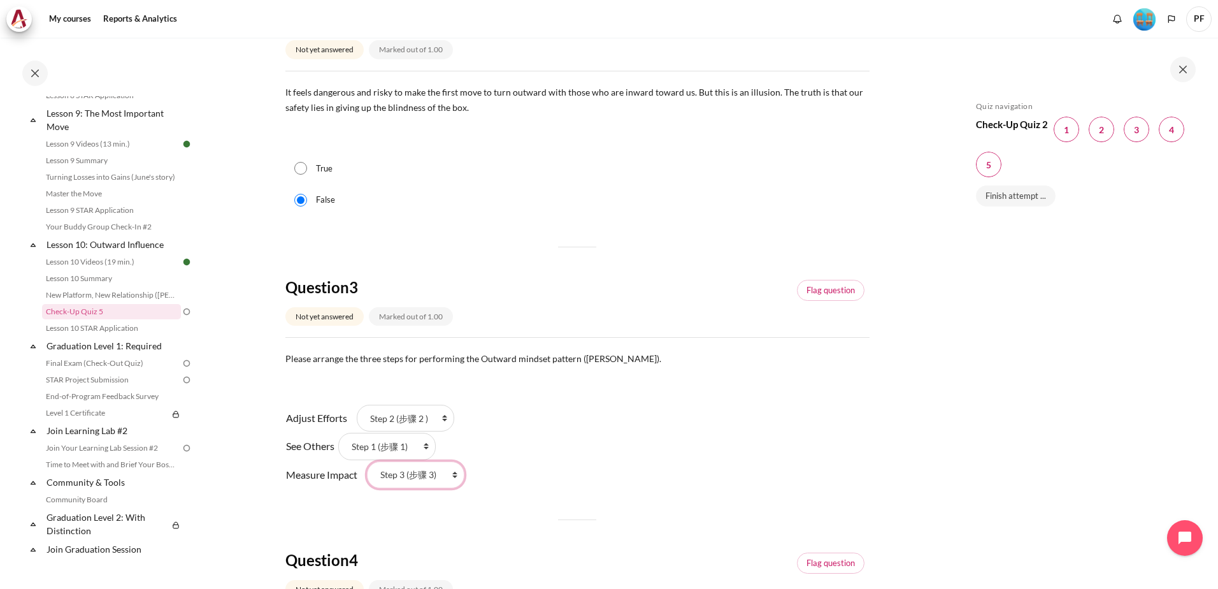
click at [367, 461] on select "Choose... Step 2 (步骤 2 ) Step 3 (步骤 3) Step 1 (步骤 1)" at bounding box center [415, 474] width 97 height 27
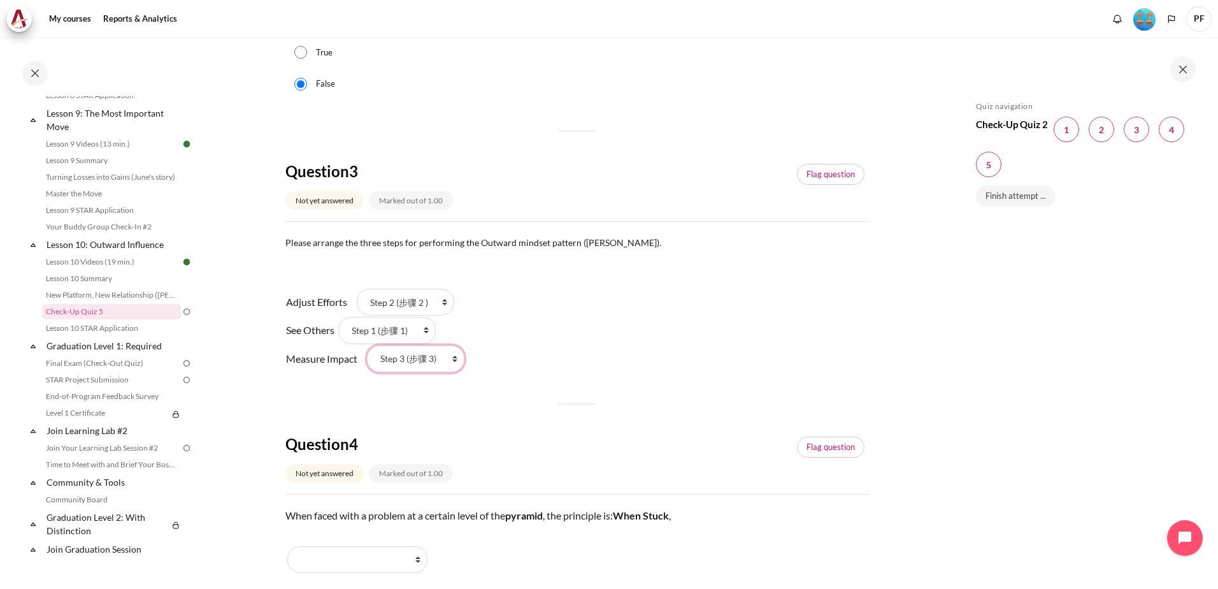
scroll to position [701, 0]
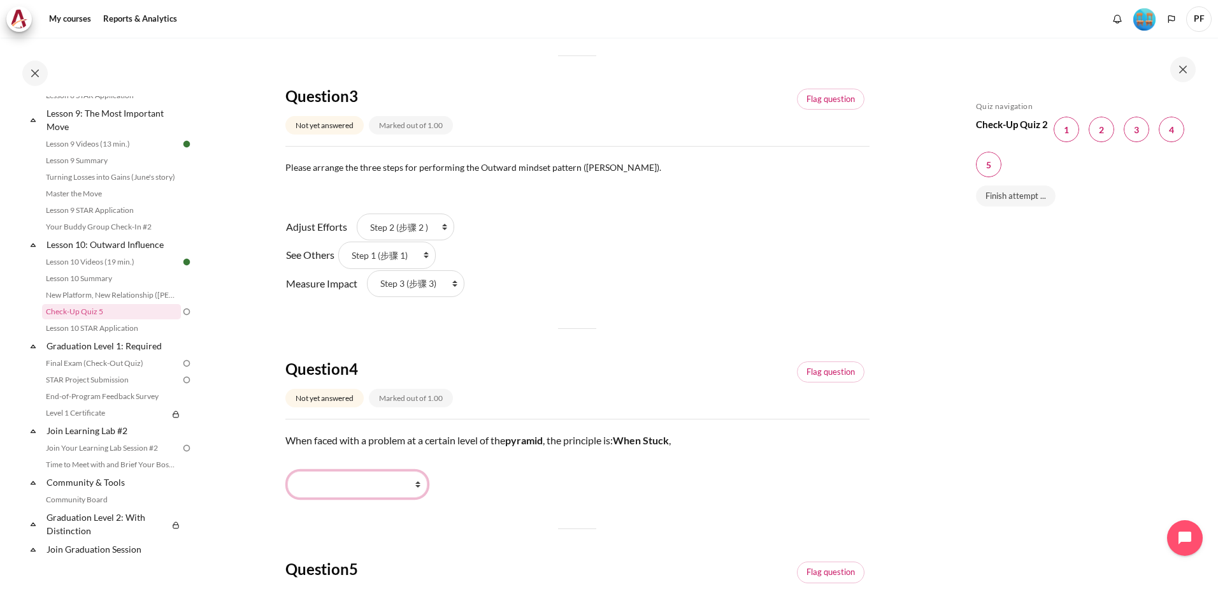
click at [417, 487] on select "Go Higher (向上走) Go Lower (向下走) Stay Put (保持原位) Work Harder (更加努力)" at bounding box center [357, 484] width 140 height 27
select select "2"
click at [287, 471] on select "Go Higher (向上走) Go Lower (向下走) Stay Put (保持原位) Work Harder (更加努力)" at bounding box center [357, 484] width 140 height 27
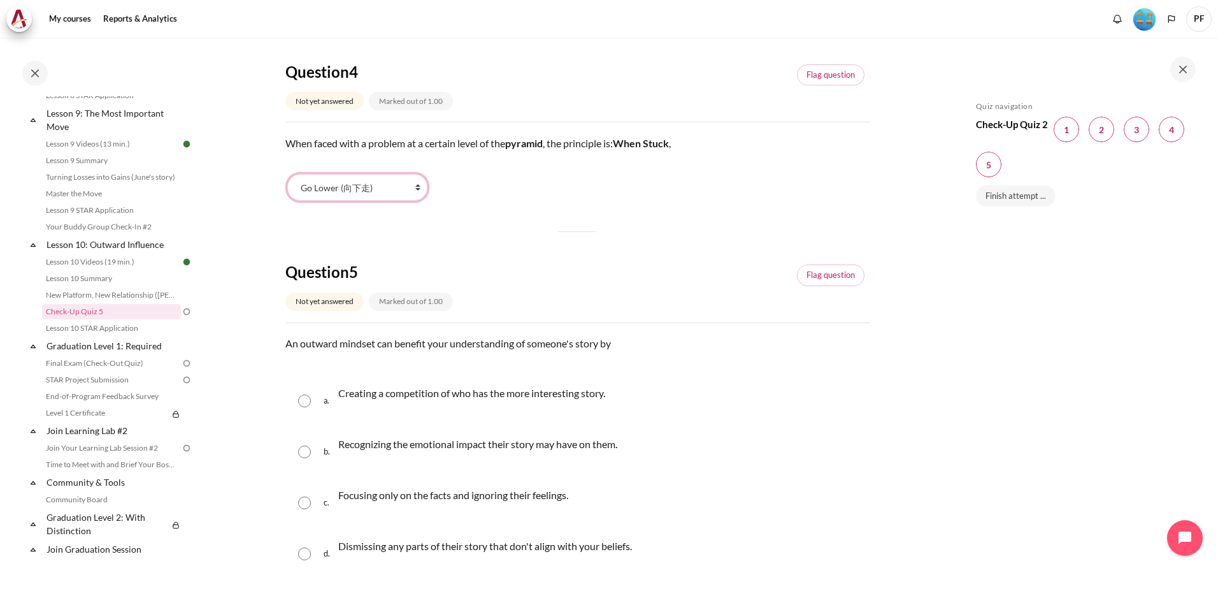
scroll to position [1019, 0]
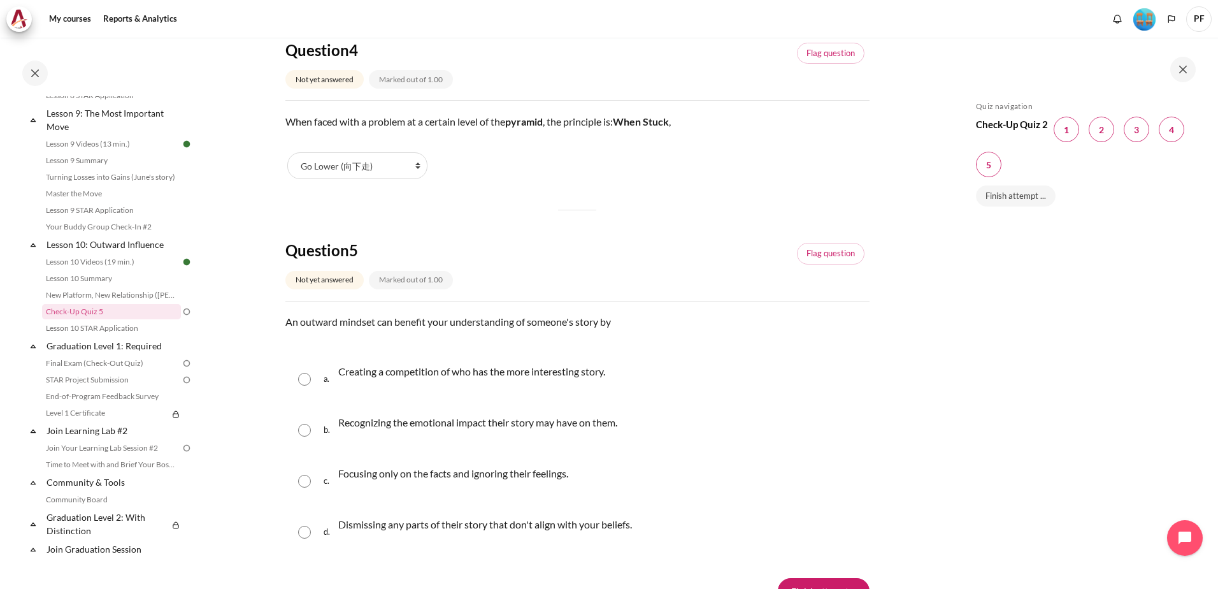
drag, startPoint x: 309, startPoint y: 429, endPoint x: 320, endPoint y: 427, distance: 10.9
click at [309, 429] on input "Content" at bounding box center [304, 430] width 13 height 13
radio input "true"
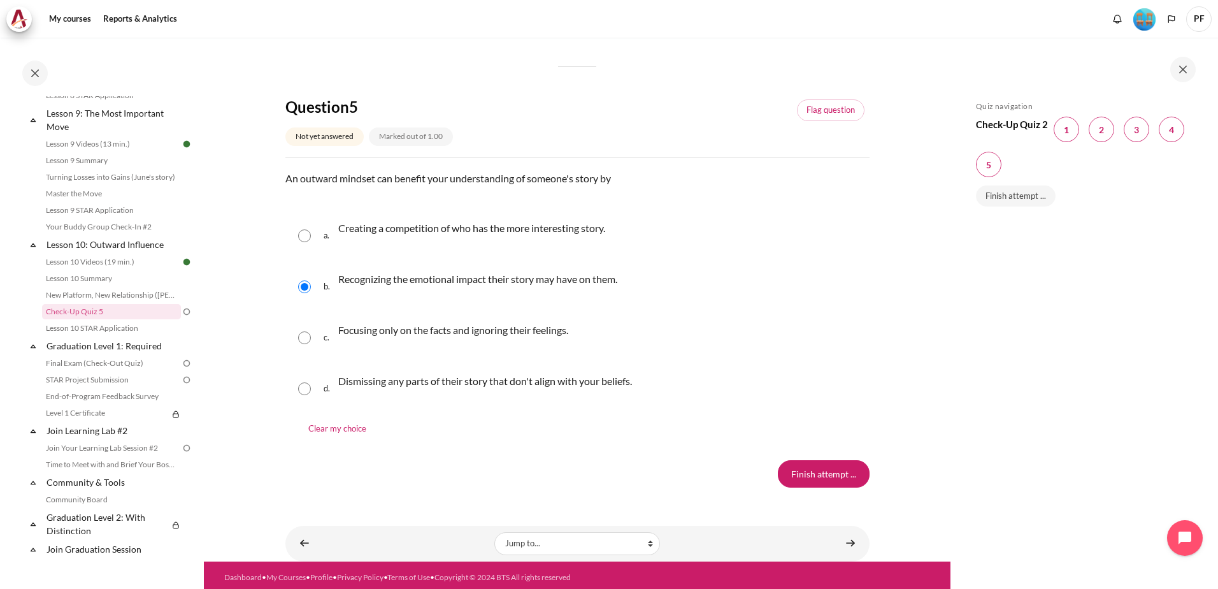
scroll to position [1167, 0]
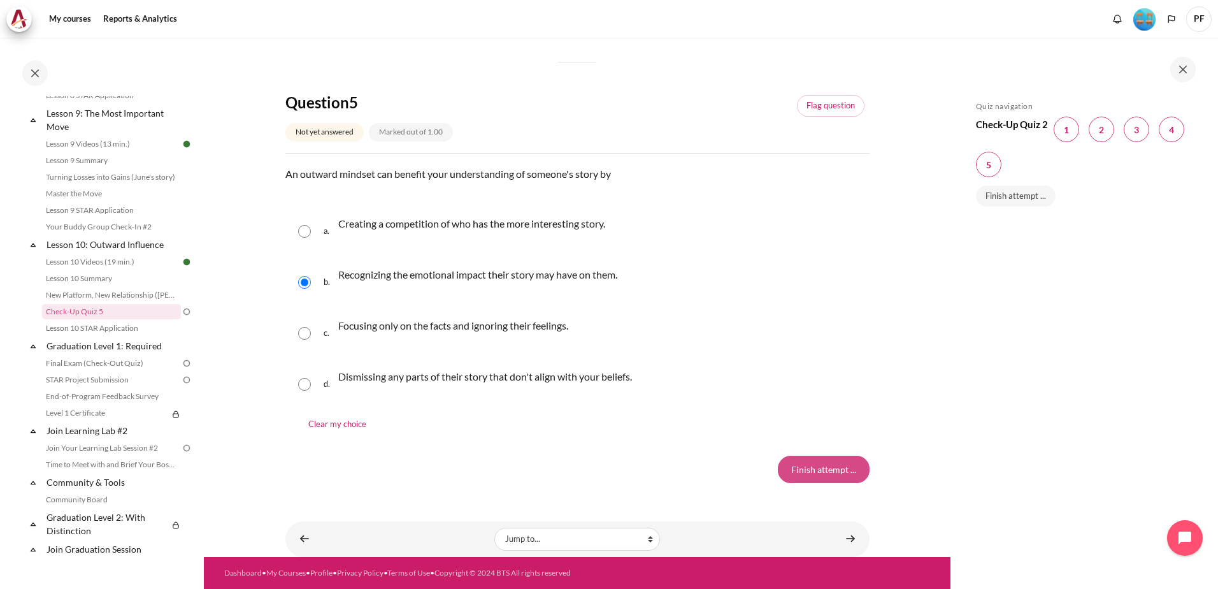
click at [831, 471] on input "Finish attempt ..." at bounding box center [824, 469] width 92 height 27
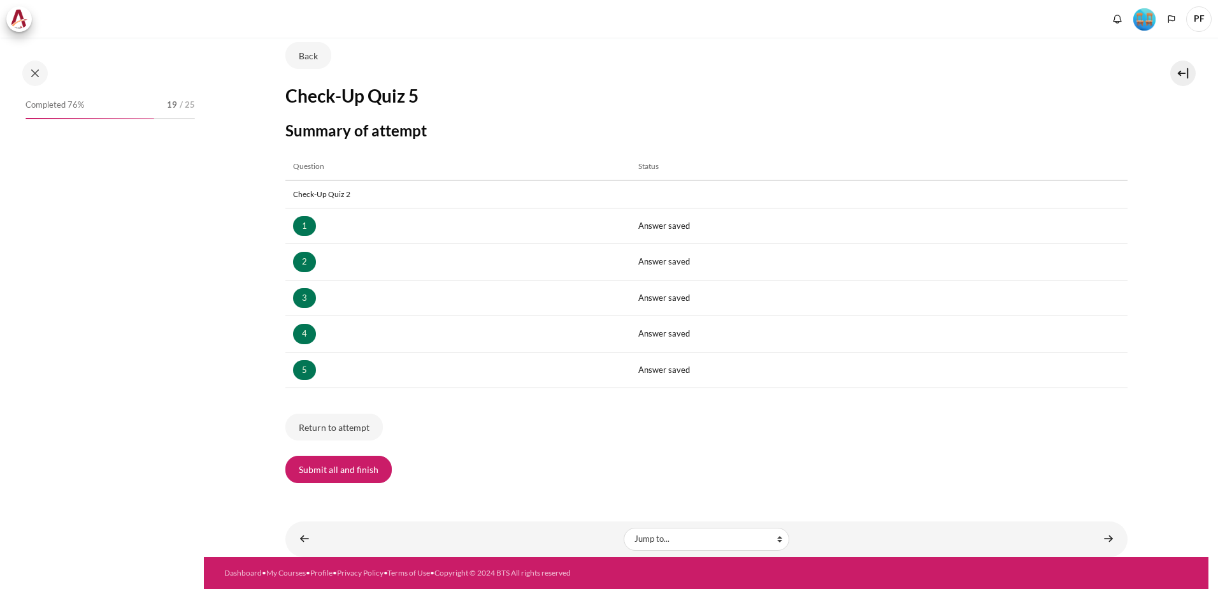
scroll to position [1054, 0]
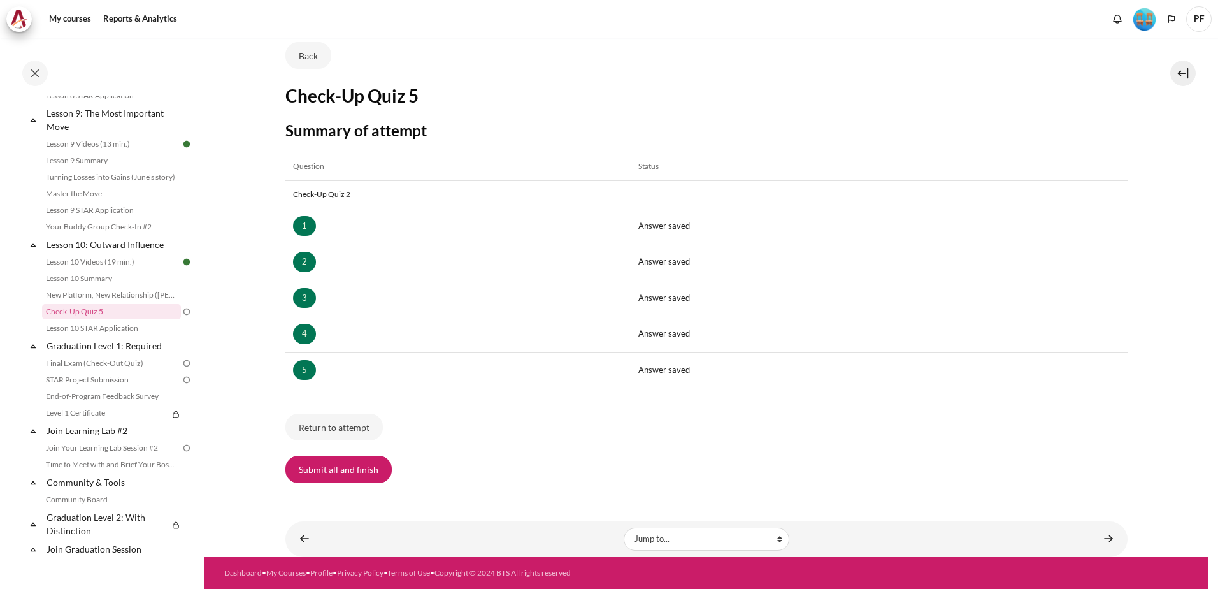
click at [320, 474] on button "Submit all and finish" at bounding box center [338, 469] width 106 height 27
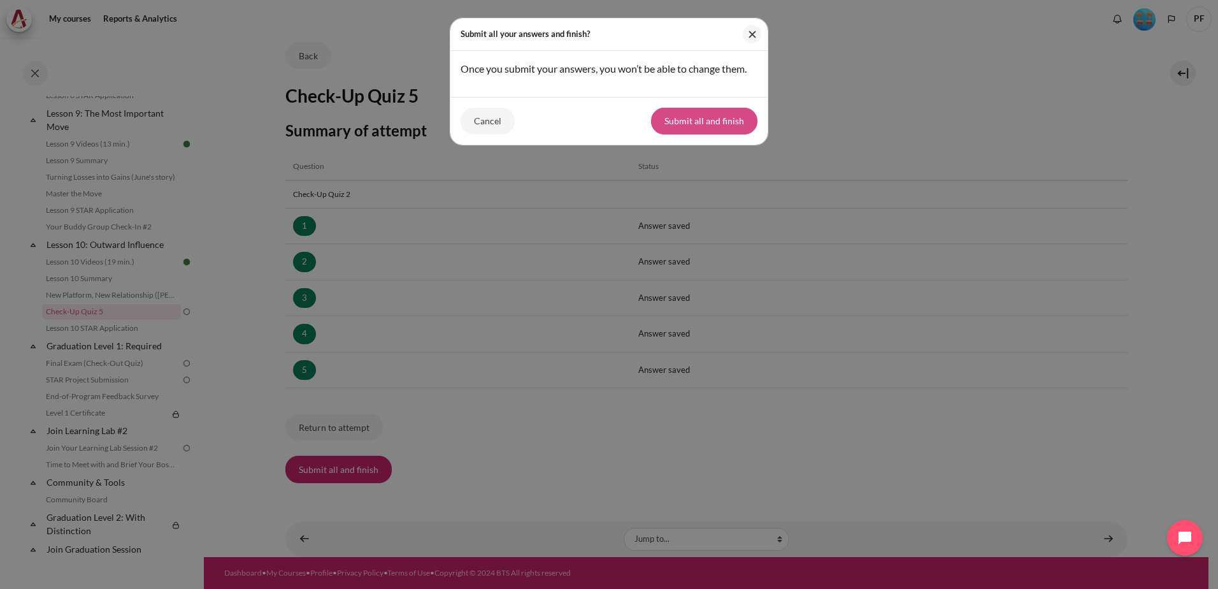
click at [675, 119] on button "Submit all and finish" at bounding box center [704, 121] width 106 height 27
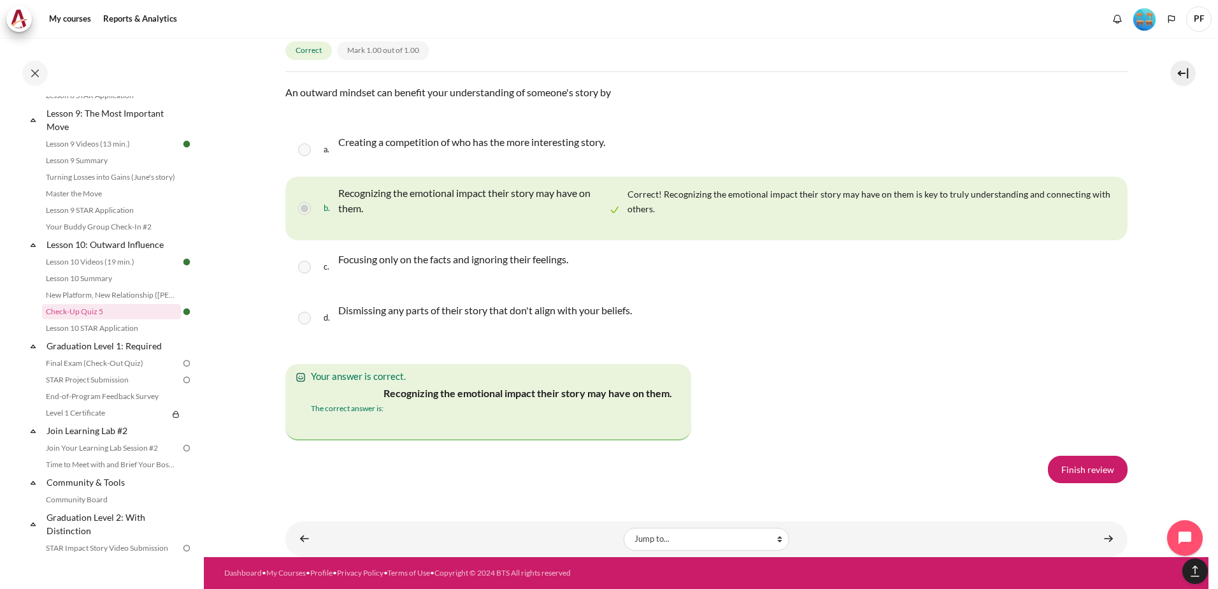
scroll to position [2492, 0]
click at [1102, 466] on link "Finish review" at bounding box center [1088, 469] width 80 height 27
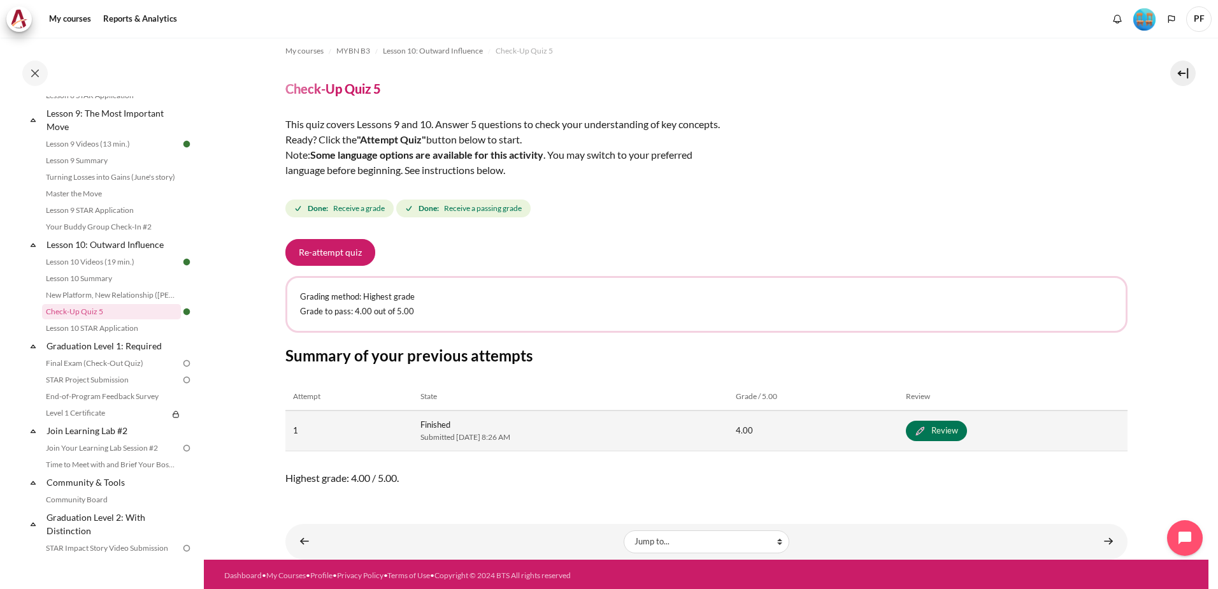
scroll to position [12, 0]
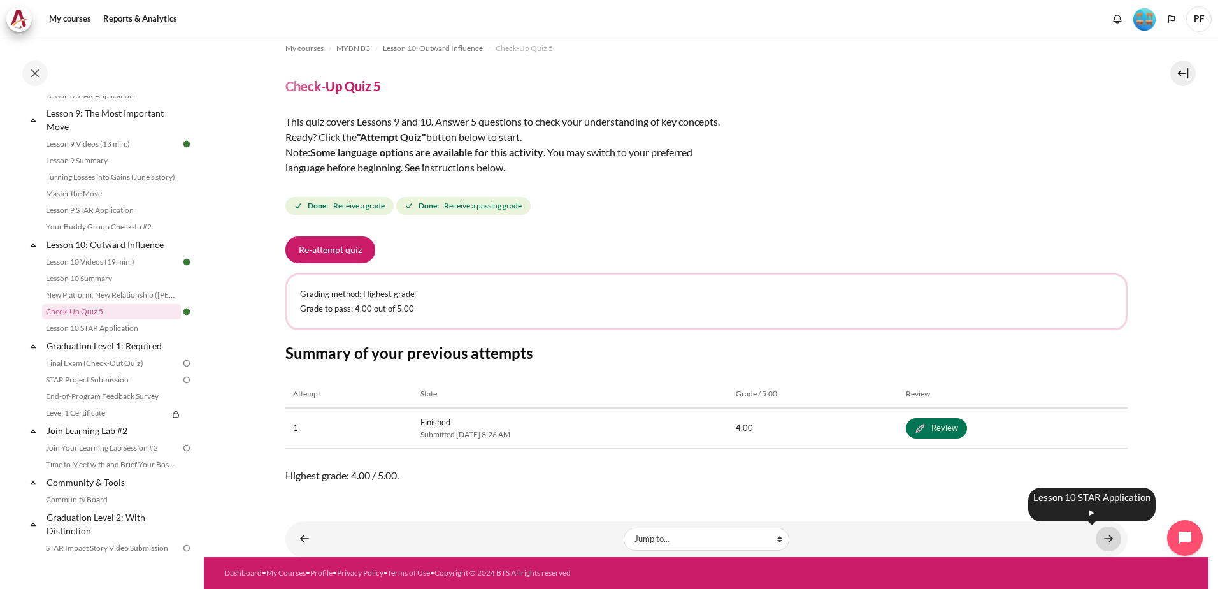
click at [1099, 535] on link "Content" at bounding box center [1108, 538] width 25 height 25
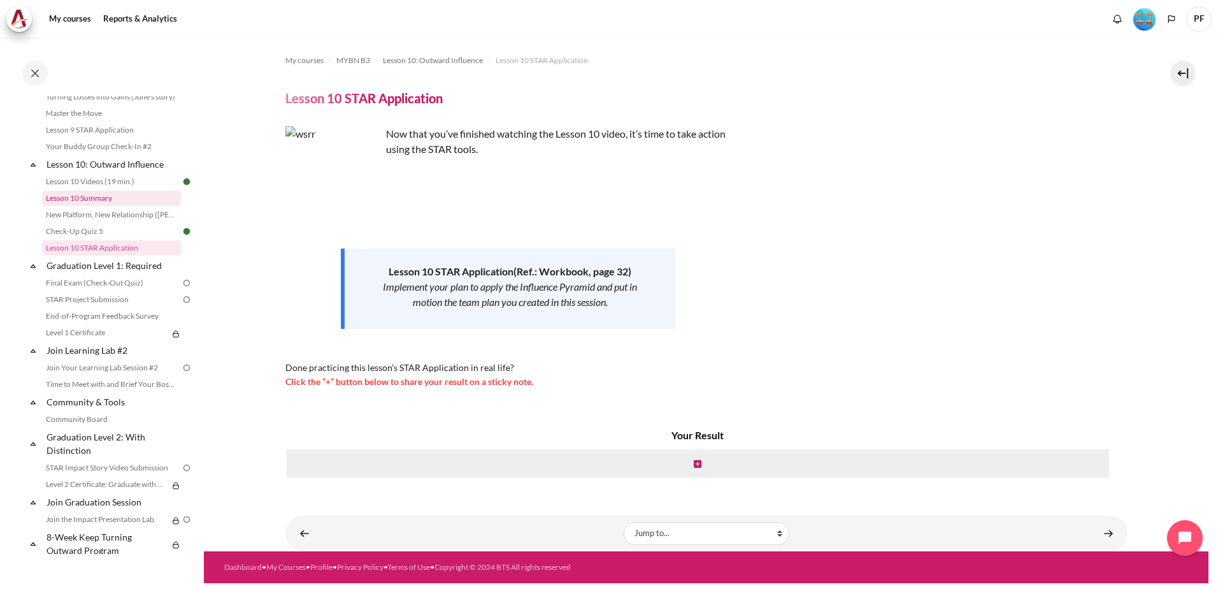
scroll to position [1155, 0]
